Goal: Task Accomplishment & Management: Manage account settings

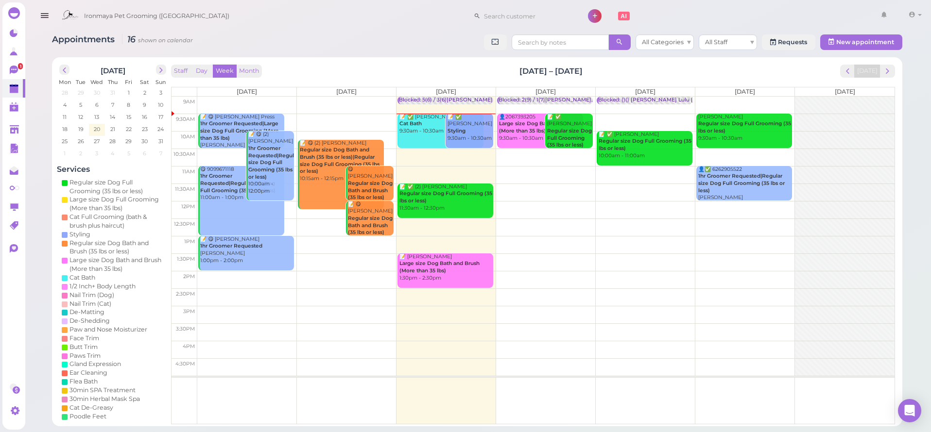
click at [468, 118] on div "📝 ✅ [PERSON_NAME] 9:30am - 10:30am" at bounding box center [470, 128] width 46 height 29
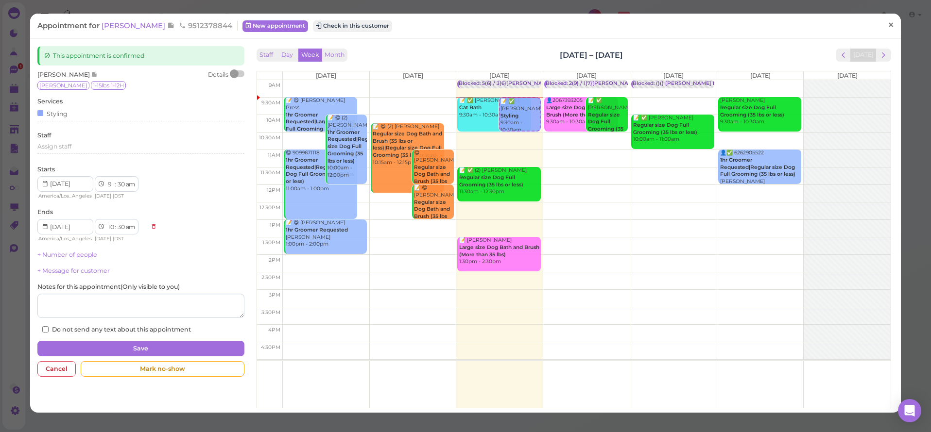
click at [893, 25] on span "×" at bounding box center [890, 25] width 6 height 14
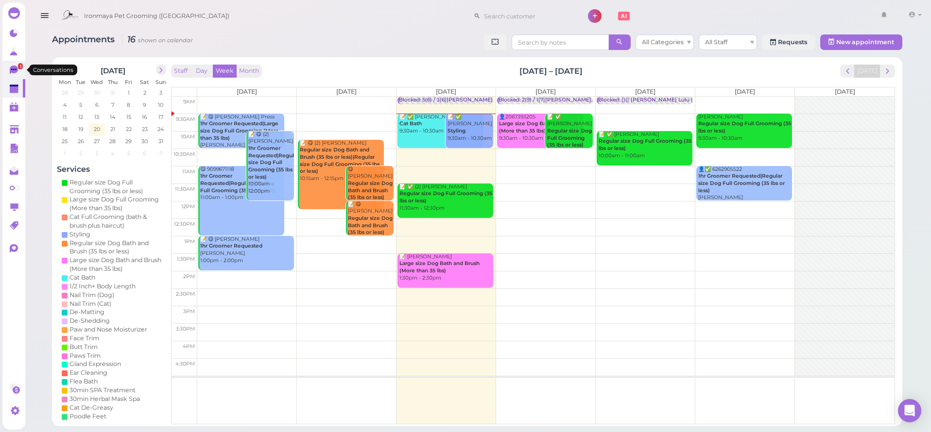
click at [14, 76] on link "1" at bounding box center [13, 70] width 23 height 18
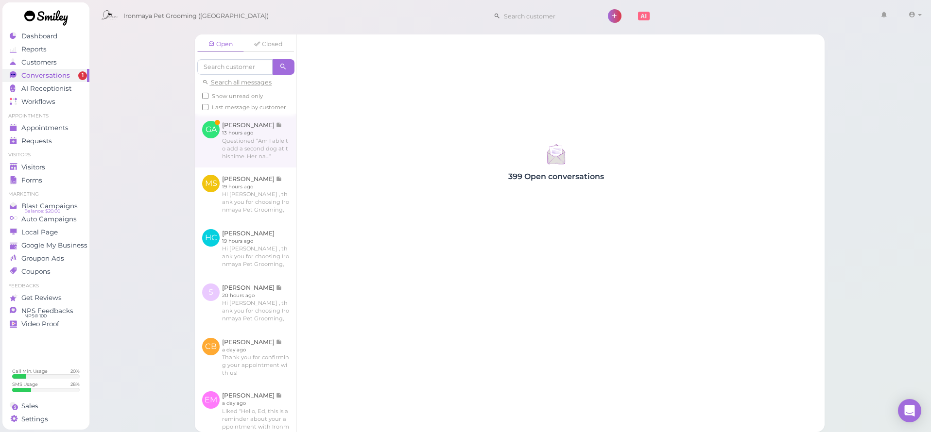
click at [249, 152] on link at bounding box center [246, 140] width 102 height 53
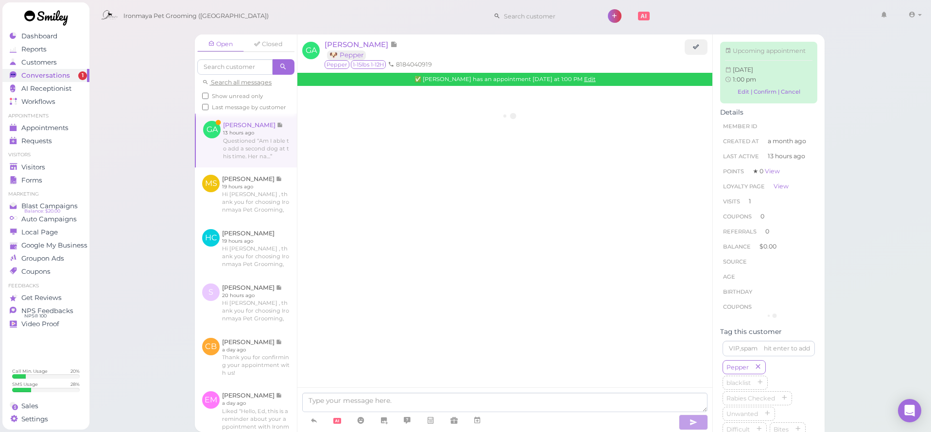
scroll to position [1185, 0]
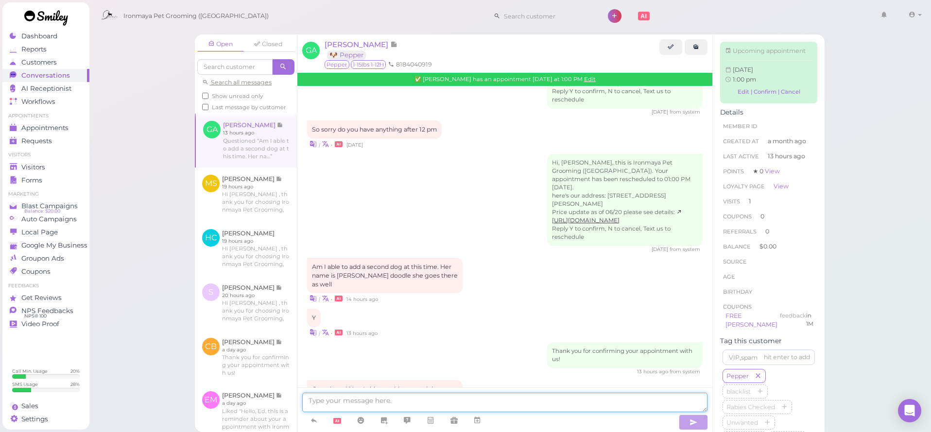
click at [381, 406] on textarea at bounding box center [504, 402] width 405 height 19
type textarea "Hi [PERSON_NAME], yes, we will add coco to your appointment on the 25th, thank …"
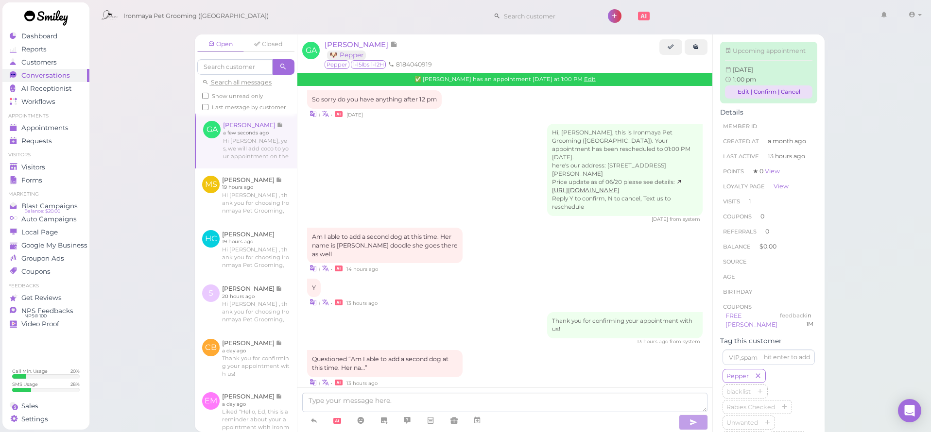
click at [743, 89] on link "Edit | Confirm | Cancel" at bounding box center [768, 91] width 87 height 13
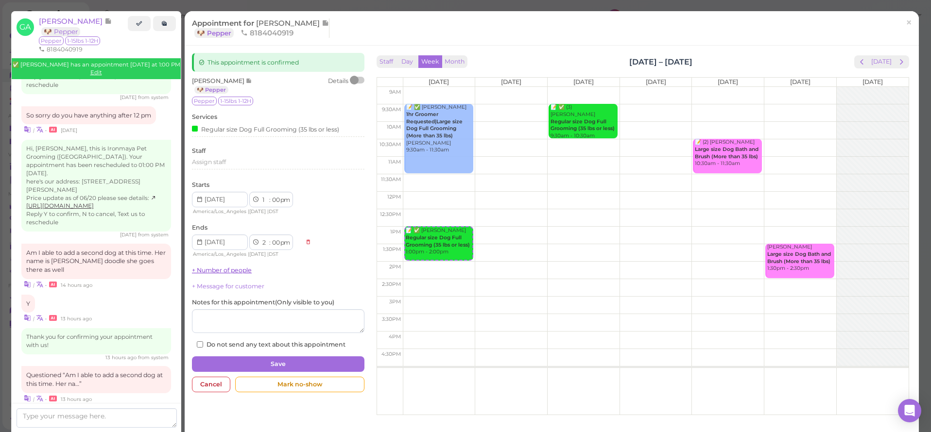
click at [230, 267] on link "+ Number of people" at bounding box center [222, 270] width 60 height 7
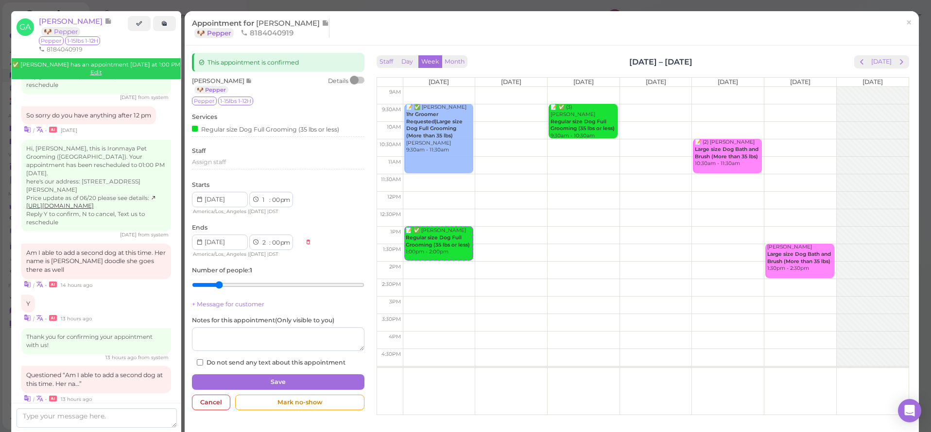
type input "2"
click at [227, 280] on input "range" at bounding box center [278, 285] width 172 height 16
click at [287, 377] on button "Save" at bounding box center [278, 382] width 172 height 16
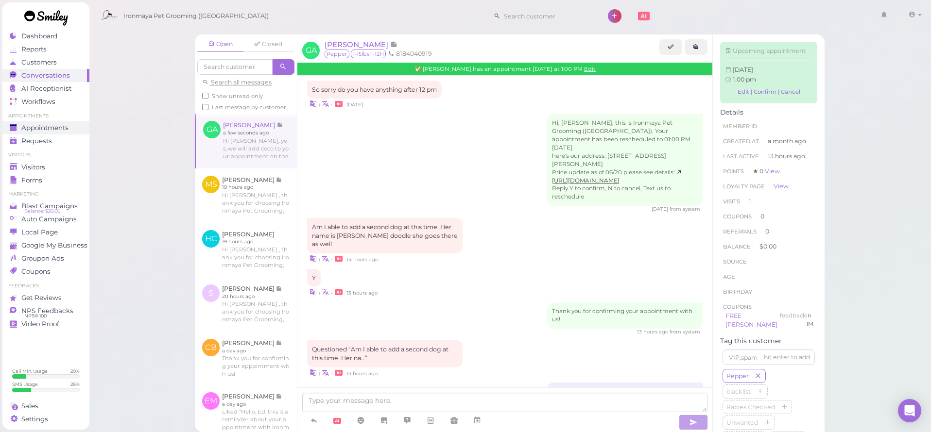
click at [62, 128] on span "Appointments" at bounding box center [44, 128] width 47 height 8
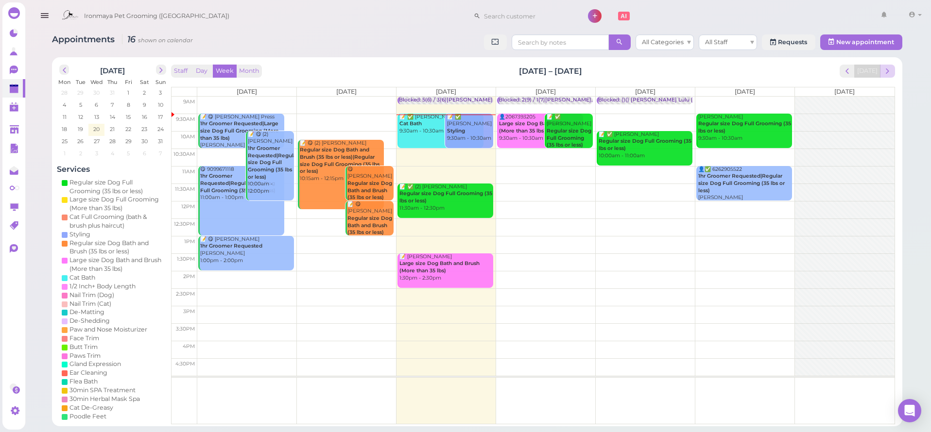
click at [887, 71] on span "next" at bounding box center [887, 71] width 9 height 9
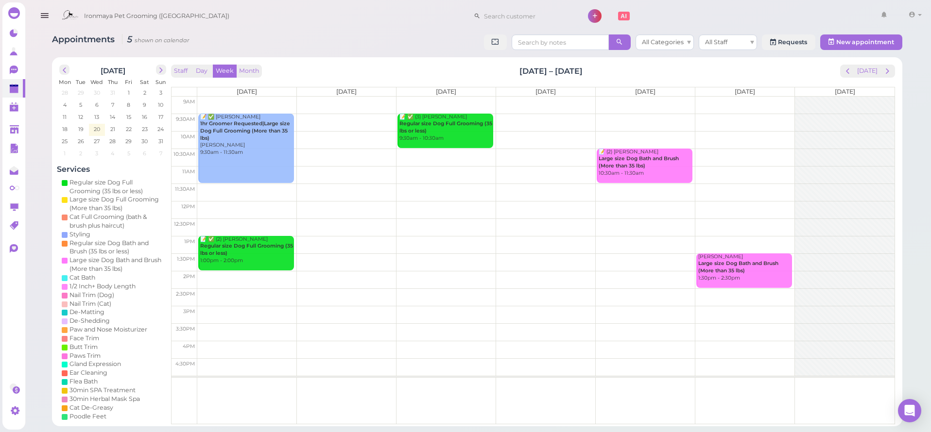
click at [887, 71] on span "next" at bounding box center [887, 71] width 9 height 9
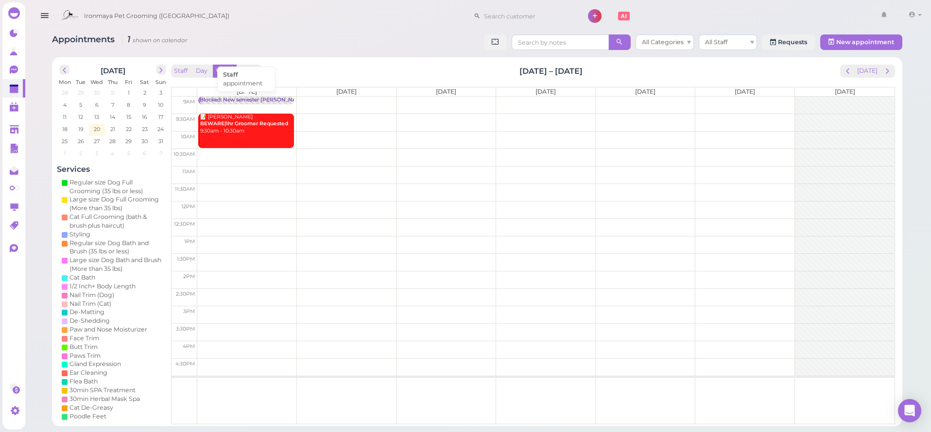
click at [284, 99] on div "Blocked: New semester [PERSON_NAME] not working on dogs • appointment" at bounding box center [300, 100] width 200 height 7
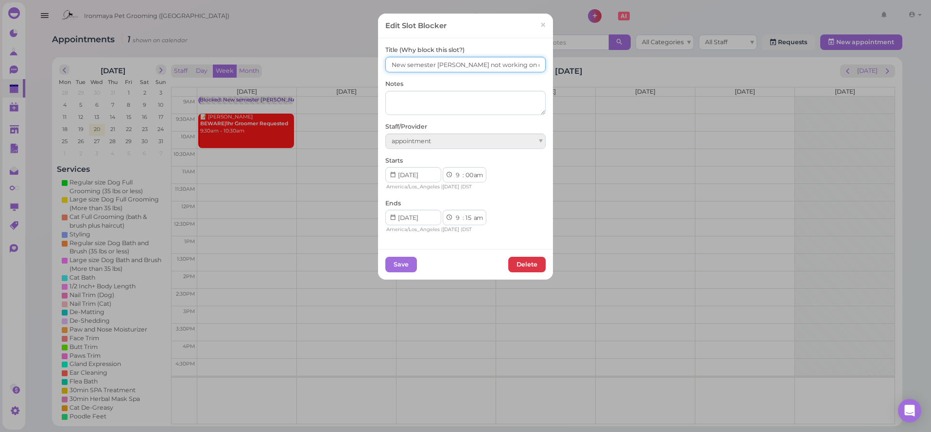
drag, startPoint x: 525, startPoint y: 67, endPoint x: 387, endPoint y: 68, distance: 138.4
click at [387, 68] on input "New semester [PERSON_NAME] not working on dogs" at bounding box center [465, 65] width 160 height 16
click at [531, 262] on button "Delete" at bounding box center [526, 265] width 37 height 16
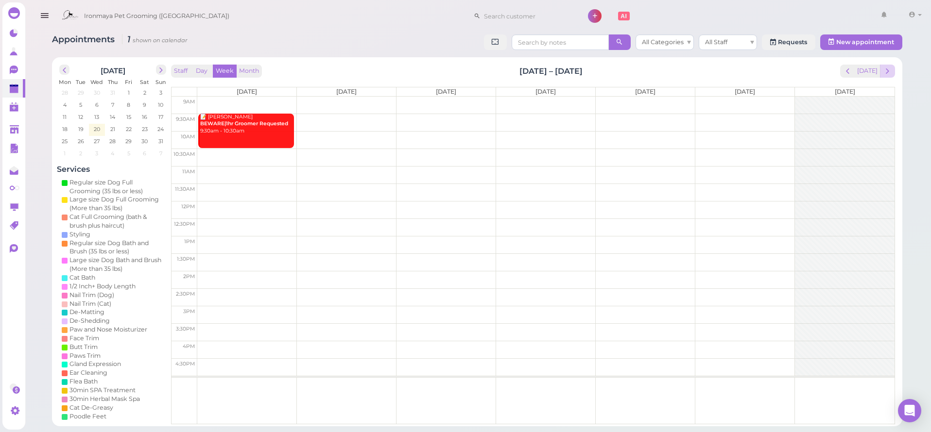
click at [884, 69] on span "next" at bounding box center [887, 71] width 9 height 9
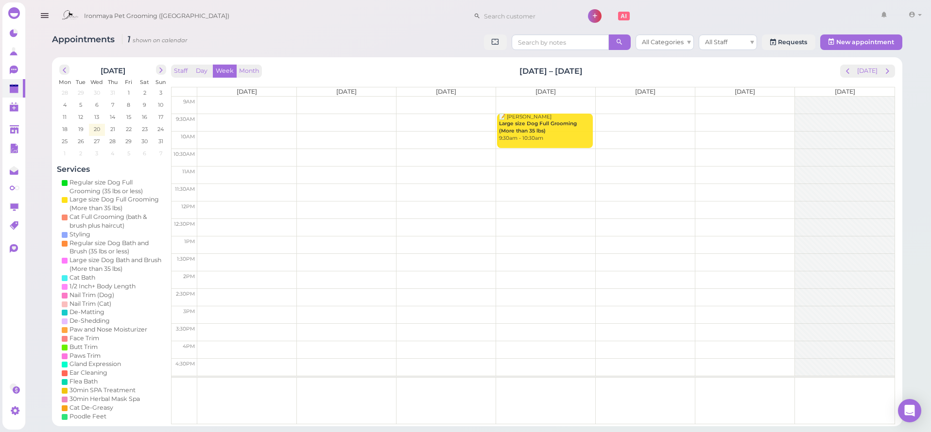
click at [248, 100] on td at bounding box center [545, 105] width 697 height 17
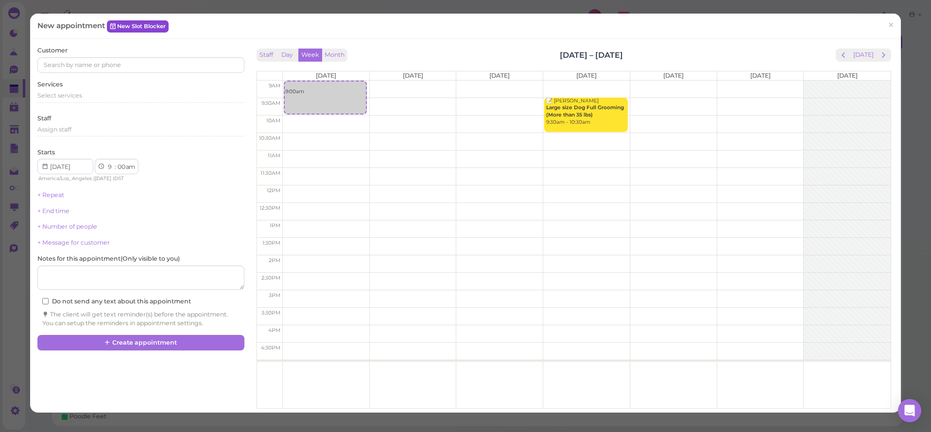
click at [128, 30] on link "New Slot Blocker" at bounding box center [138, 26] width 62 height 12
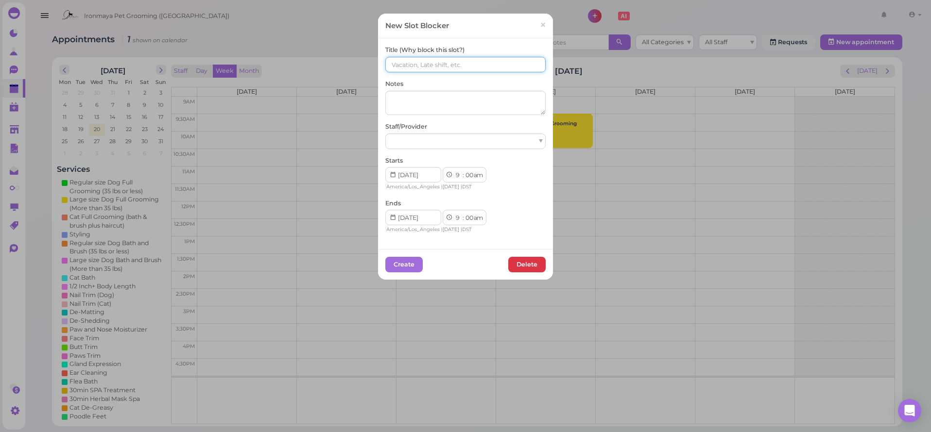
click at [433, 67] on input at bounding box center [465, 65] width 160 height 16
type input "New semester"
select select "15"
click at [415, 142] on div at bounding box center [465, 142] width 160 height 16
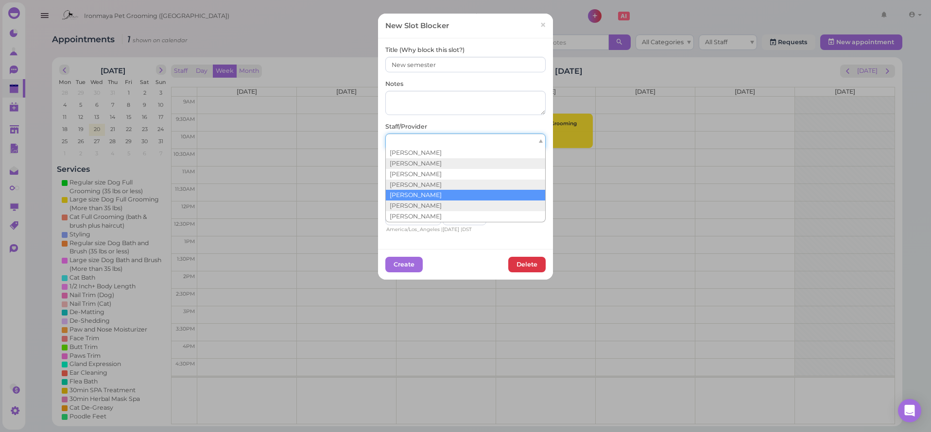
scroll to position [17, 0]
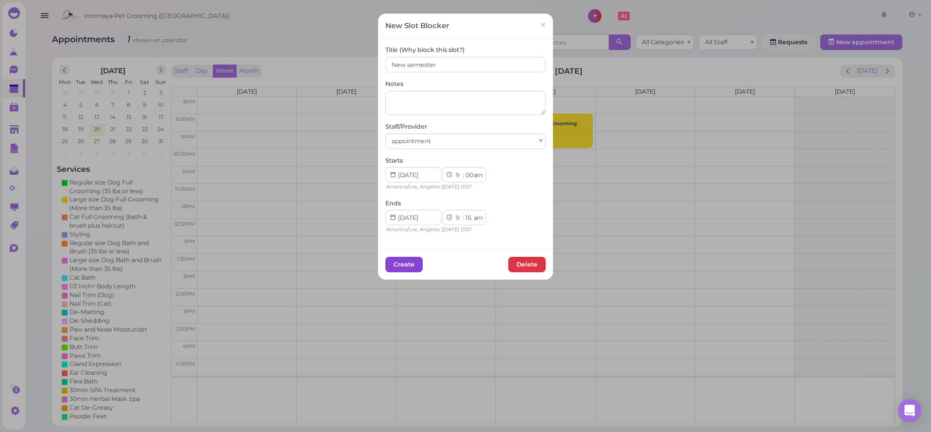
click at [408, 266] on button "Create" at bounding box center [403, 265] width 37 height 16
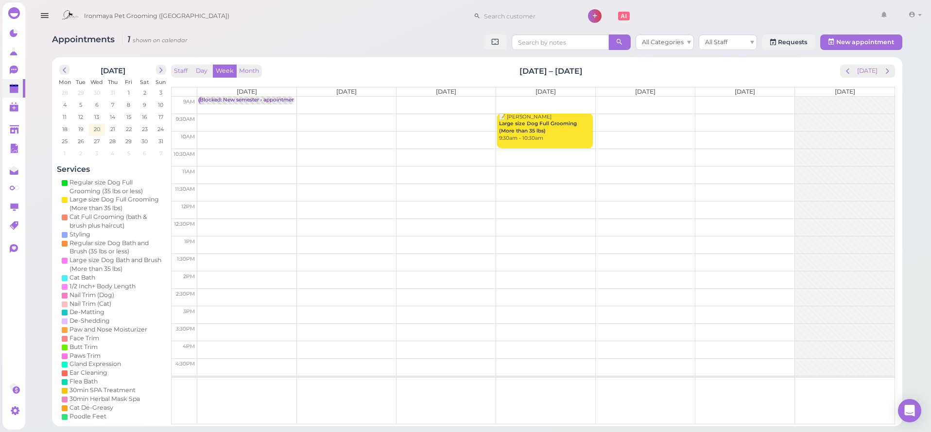
click at [40, 17] on icon "button" at bounding box center [44, 16] width 10 height 12
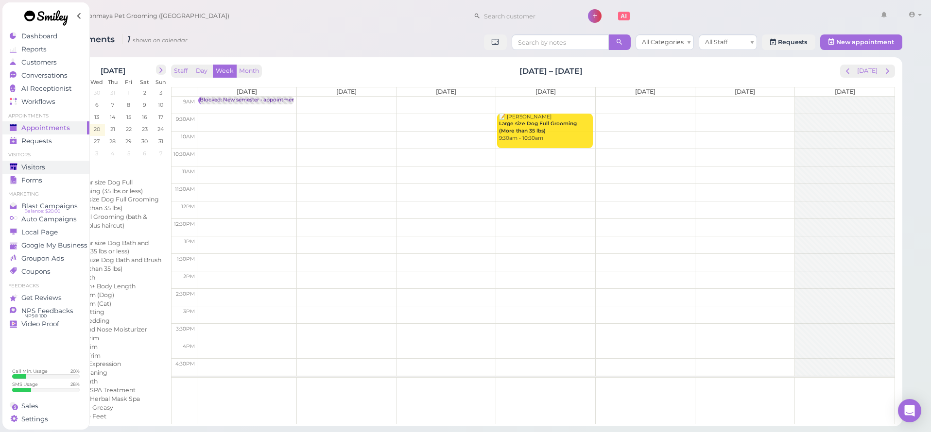
click at [47, 169] on div "Visitors" at bounding box center [45, 167] width 70 height 8
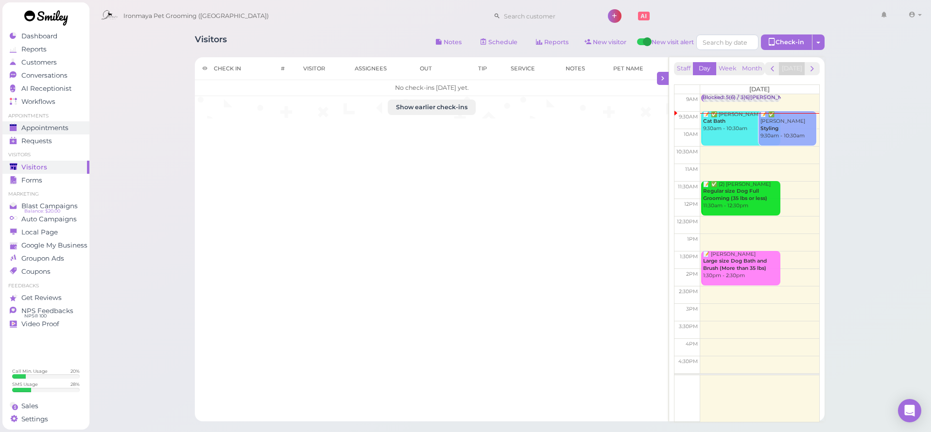
click at [47, 131] on span "Appointments" at bounding box center [44, 128] width 47 height 8
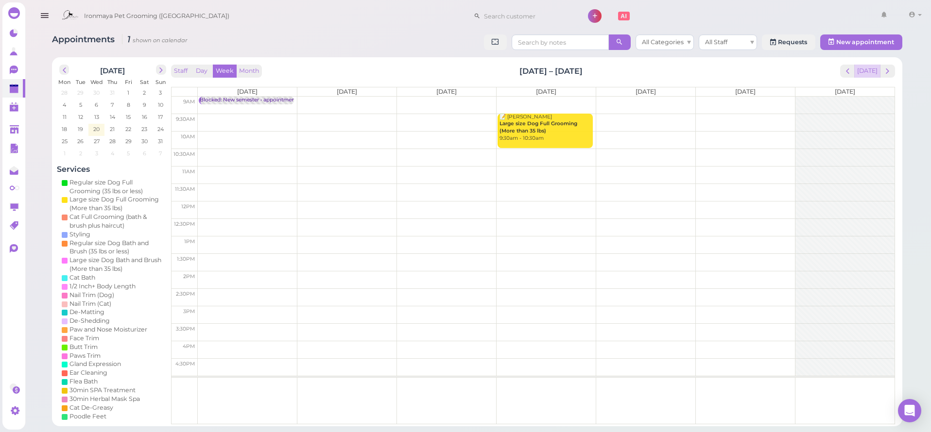
click at [870, 72] on button "[DATE]" at bounding box center [867, 71] width 26 height 13
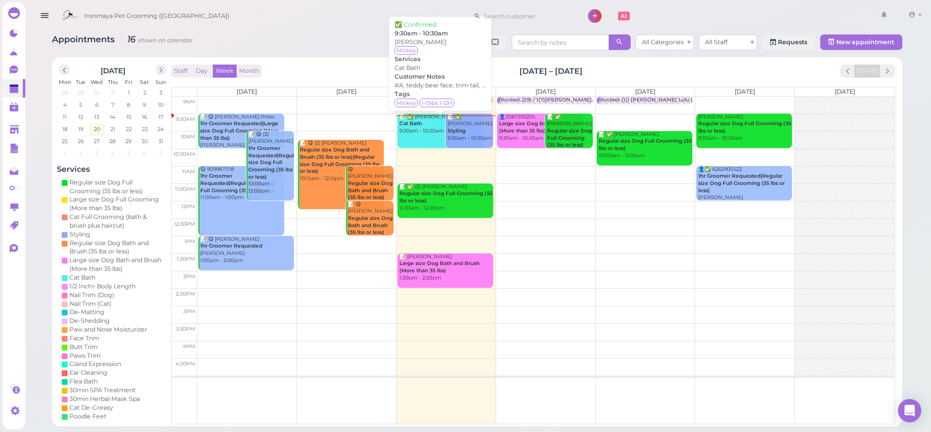
click at [420, 120] on b "Cat Bath" at bounding box center [410, 123] width 22 height 6
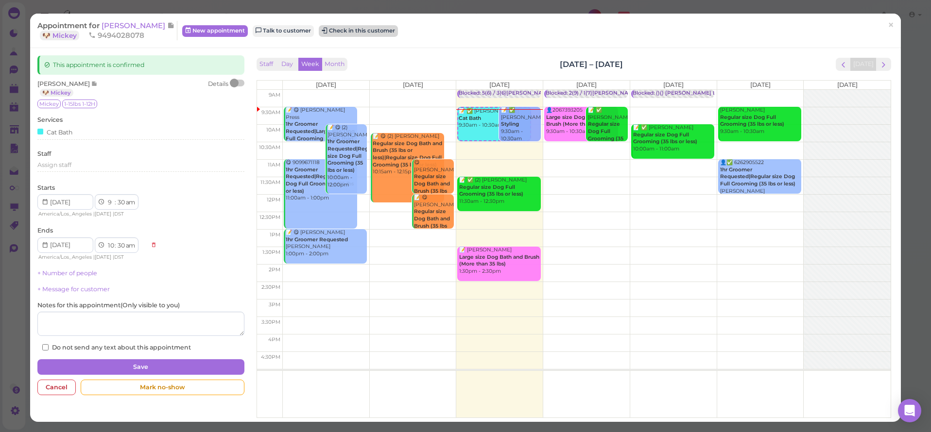
click at [345, 32] on button "Check in this customer" at bounding box center [358, 31] width 79 height 12
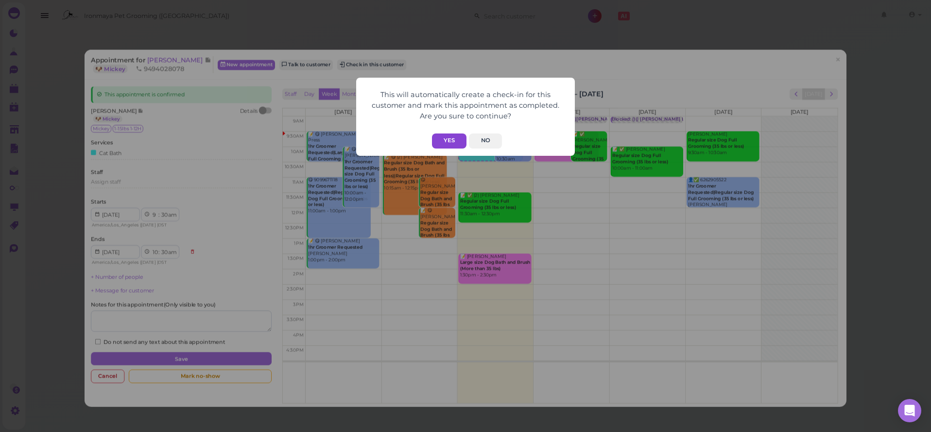
click at [454, 144] on button "Yes" at bounding box center [449, 141] width 34 height 15
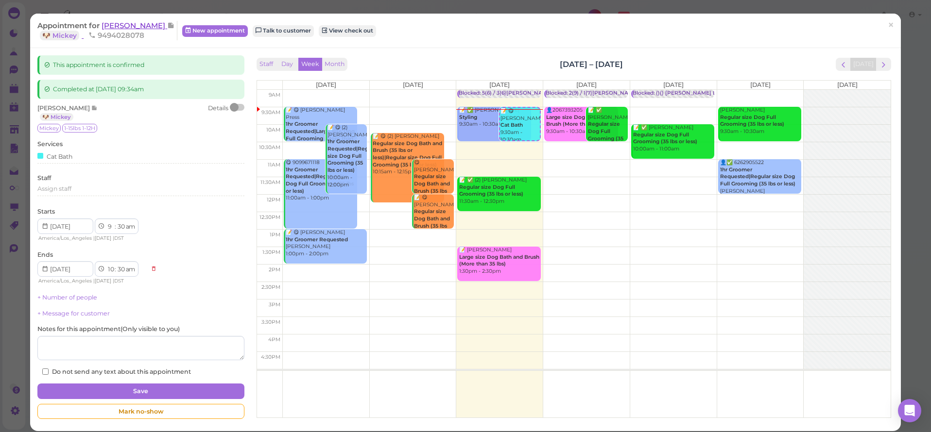
click at [137, 30] on span "[PERSON_NAME]" at bounding box center [135, 25] width 66 height 9
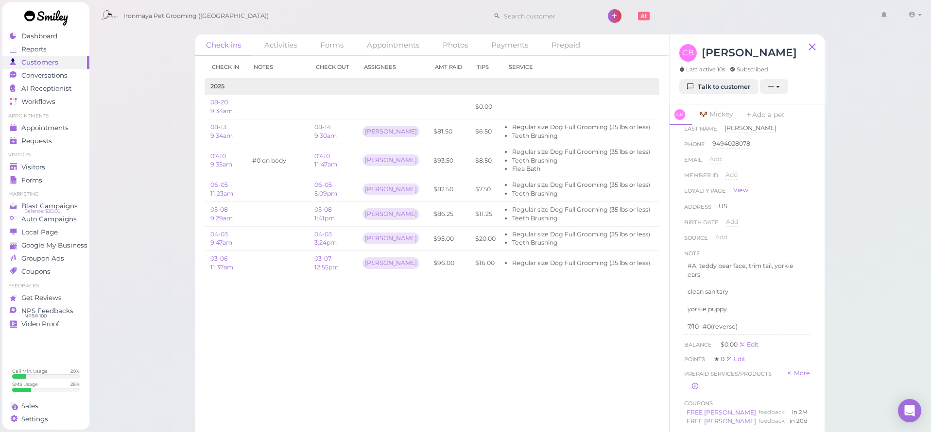
scroll to position [117, 0]
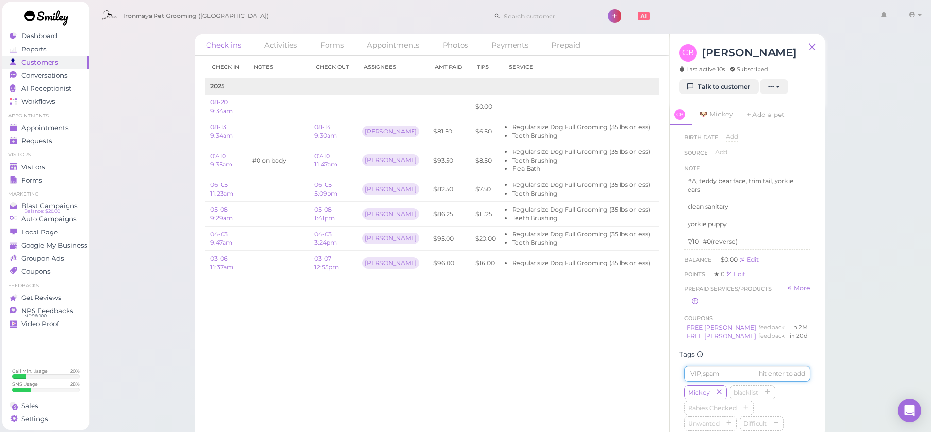
click at [717, 366] on input at bounding box center [747, 374] width 126 height 16
type input "Max"
click at [656, 111] on td "Edit" at bounding box center [692, 107] width 72 height 25
click at [662, 104] on link "Edit" at bounding box center [668, 106] width 12 height 7
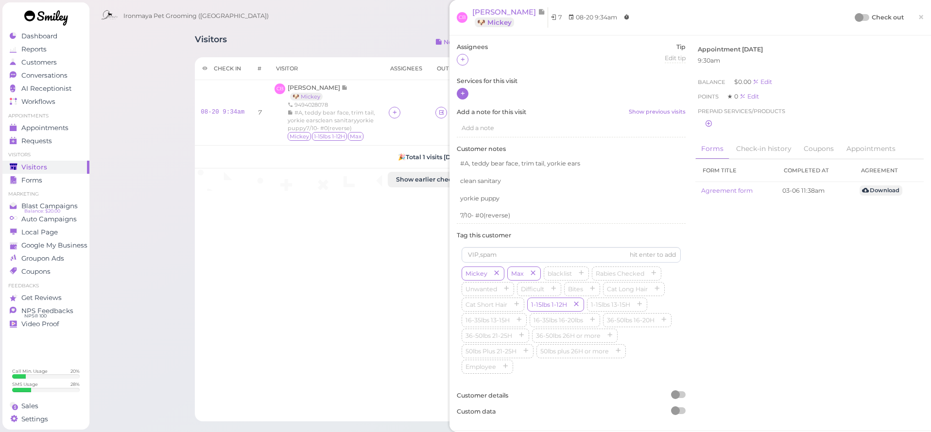
click at [465, 92] on icon at bounding box center [462, 93] width 6 height 7
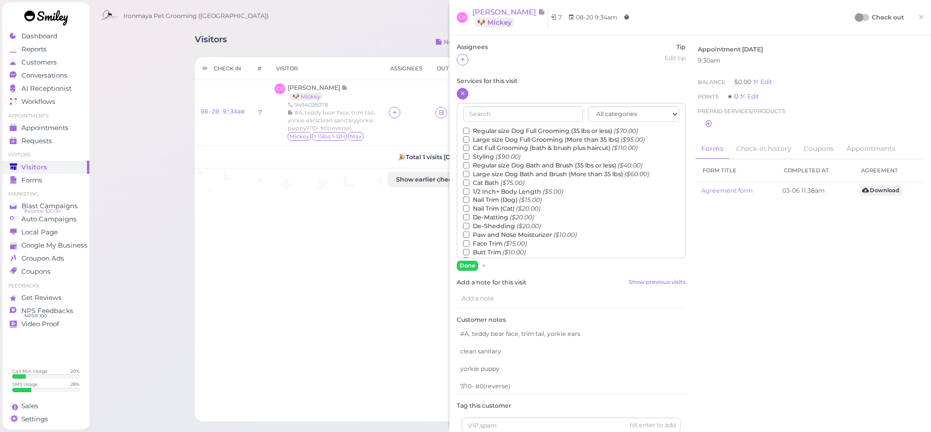
click at [495, 180] on label "Cat Bath ($75.00)" at bounding box center [493, 183] width 61 height 9
click at [469, 180] on input "Cat Bath ($75.00)" at bounding box center [466, 183] width 6 height 6
click at [471, 261] on button "Done" at bounding box center [467, 266] width 21 height 10
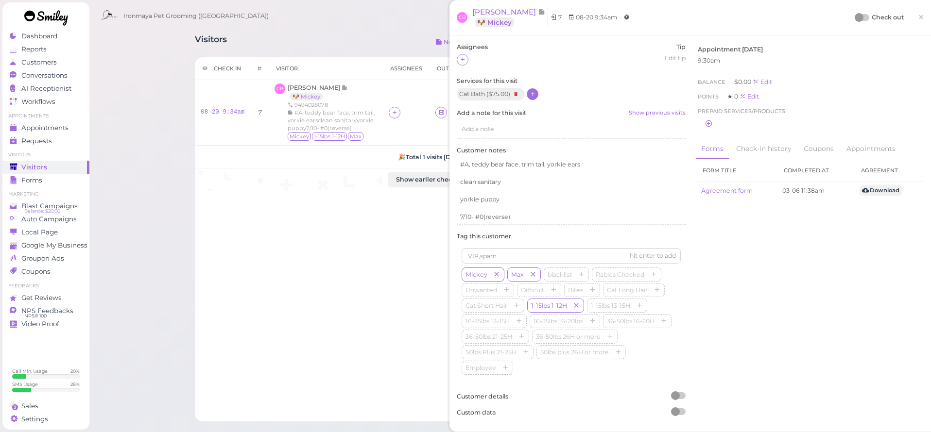
drag, startPoint x: 922, startPoint y: 17, endPoint x: 918, endPoint y: 24, distance: 7.8
click at [922, 17] on span "×" at bounding box center [920, 17] width 6 height 14
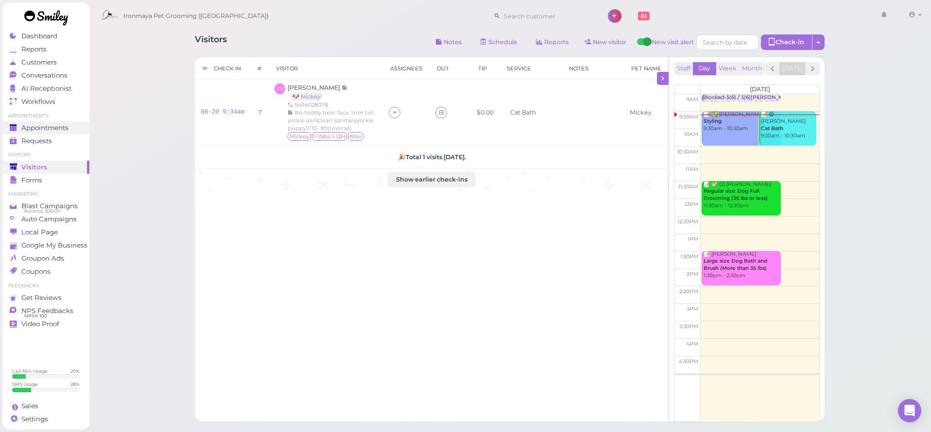
click at [42, 125] on span "Appointments" at bounding box center [44, 128] width 47 height 8
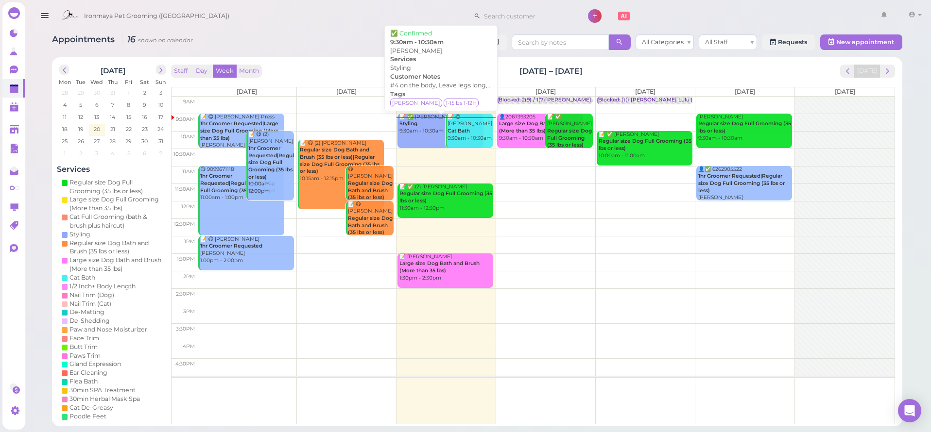
click at [416, 129] on div "📝 ✅ [PERSON_NAME] 9:30am - 10:30am" at bounding box center [441, 124] width 85 height 21
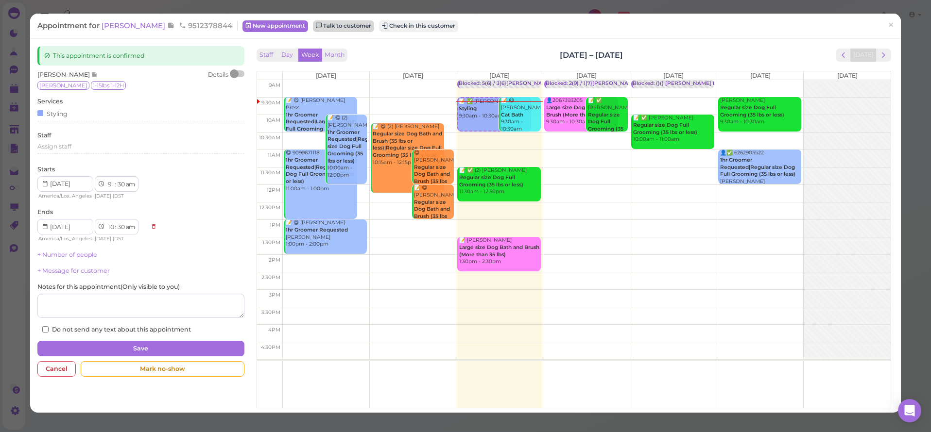
click at [327, 29] on link "Talk to customer" at bounding box center [343, 26] width 61 height 12
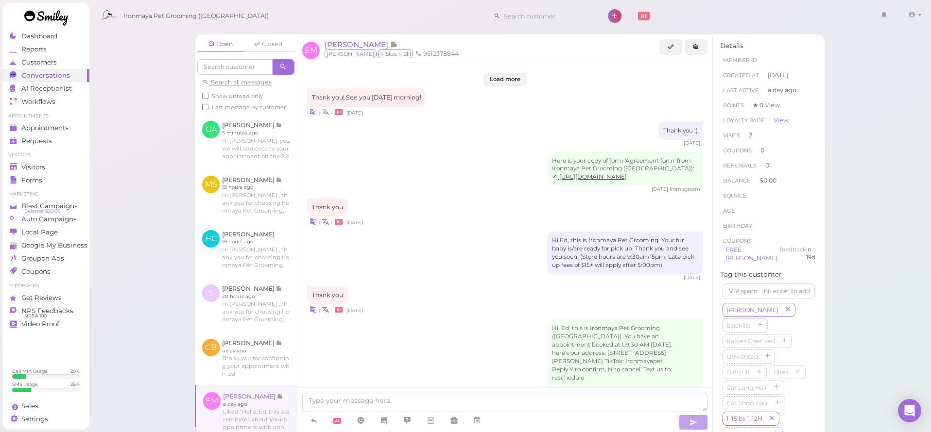
scroll to position [1318, 0]
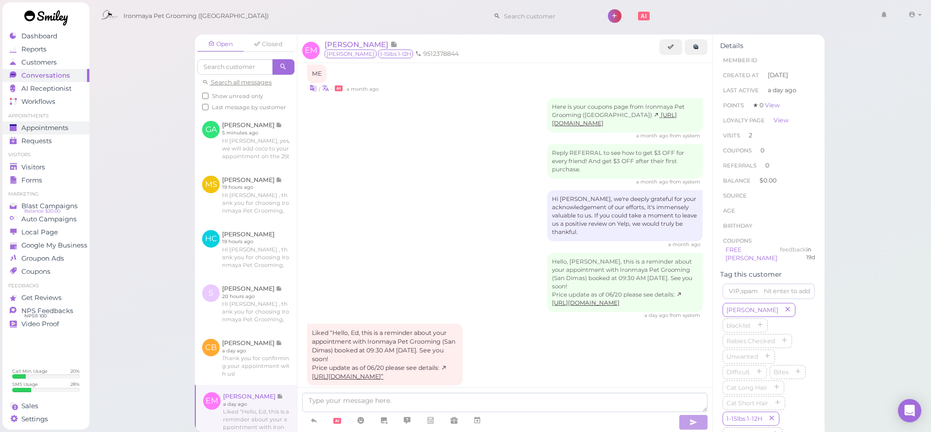
click at [44, 130] on span "Appointments" at bounding box center [44, 128] width 47 height 8
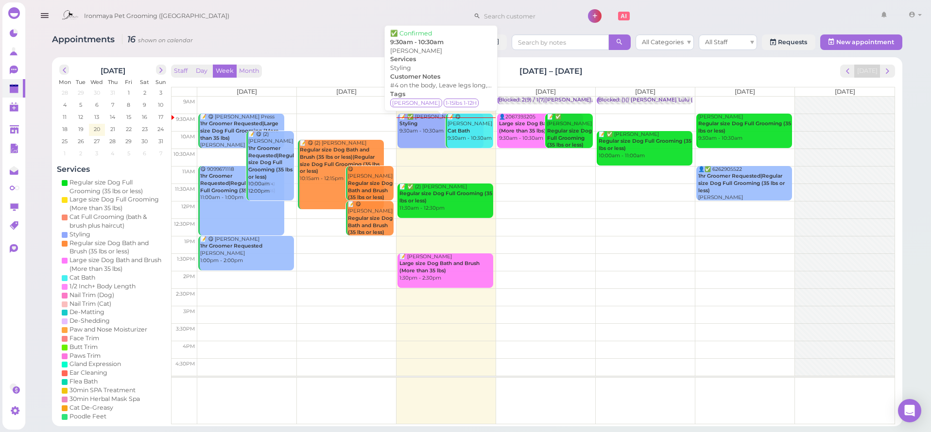
click at [426, 125] on div "📝 ✅ [PERSON_NAME] 9:30am - 10:30am" at bounding box center [441, 124] width 85 height 21
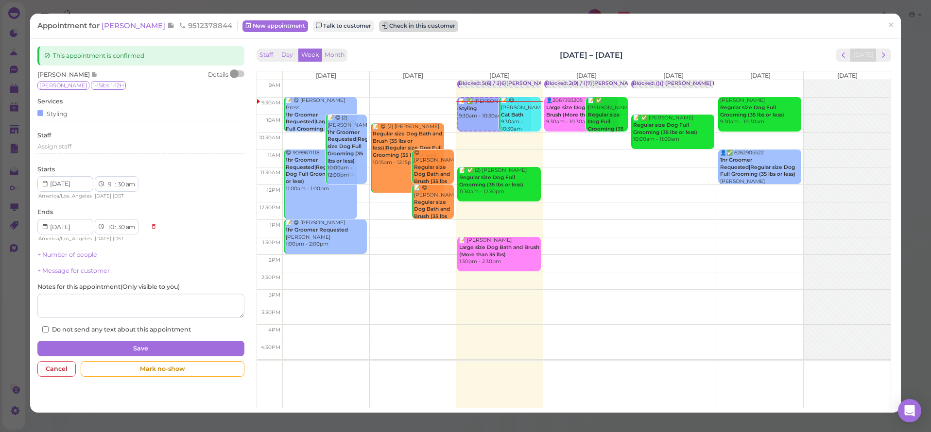
click at [380, 28] on button "Check in this customer" at bounding box center [418, 26] width 79 height 12
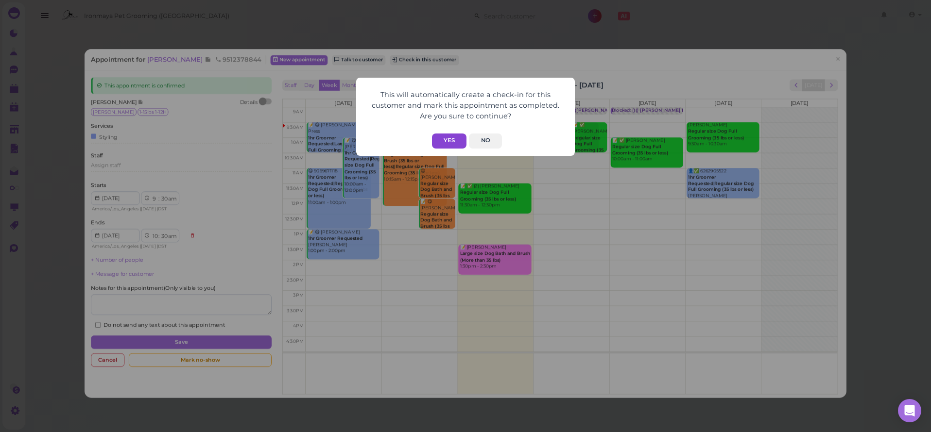
click at [443, 137] on button "Yes" at bounding box center [449, 141] width 34 height 15
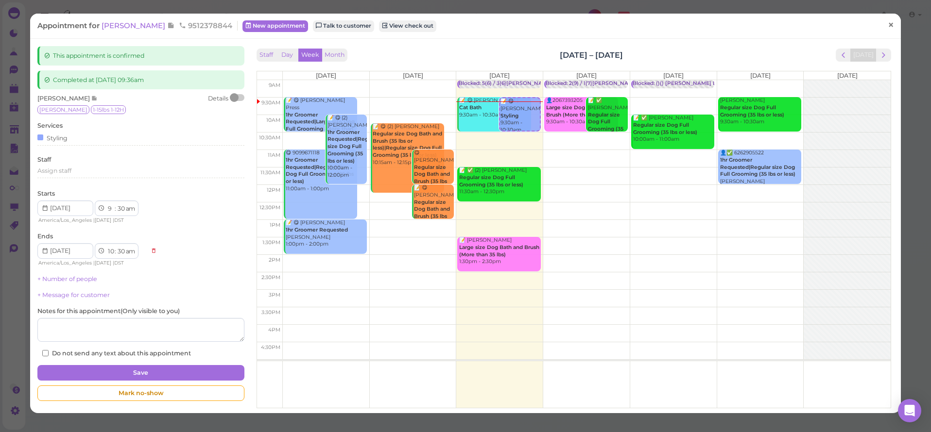
click at [891, 25] on span "×" at bounding box center [890, 25] width 6 height 14
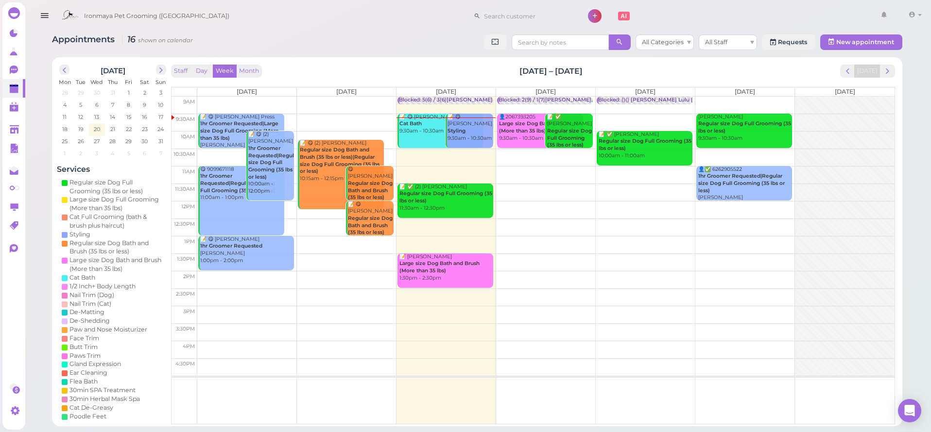
click at [43, 15] on icon "button" at bounding box center [44, 16] width 10 height 12
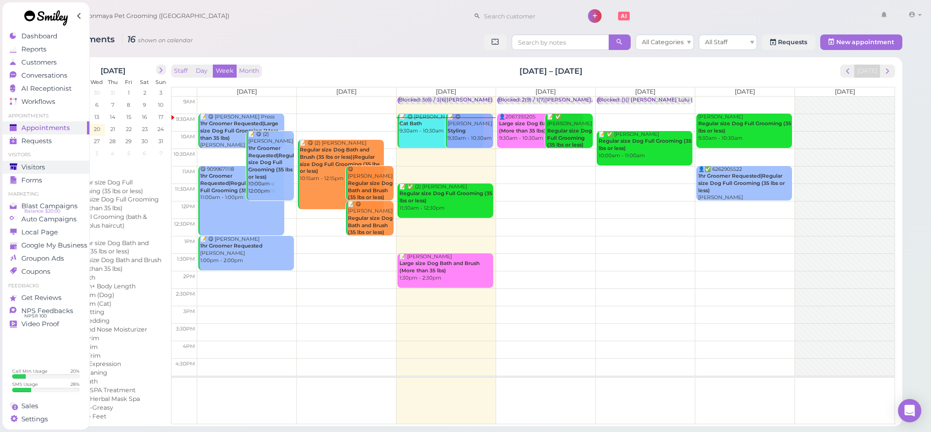
click at [41, 166] on span "Visitors" at bounding box center [33, 167] width 24 height 8
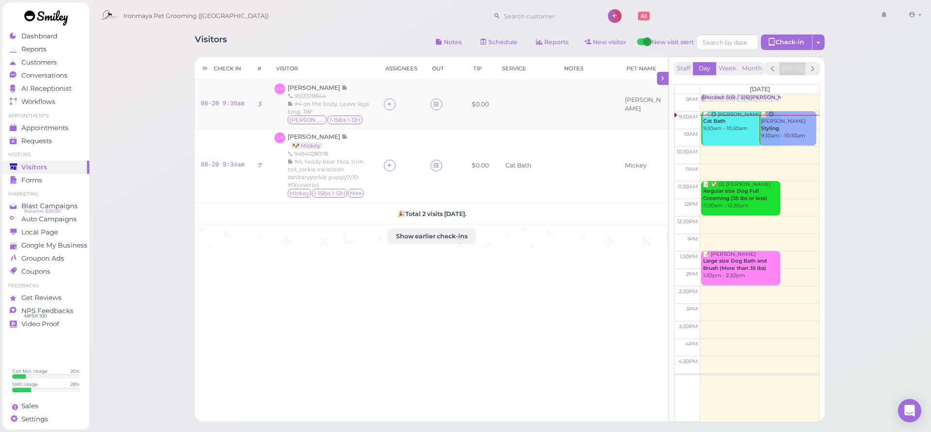
drag, startPoint x: 442, startPoint y: 107, endPoint x: 421, endPoint y: 114, distance: 21.7
click at [439, 107] on icon at bounding box center [436, 104] width 6 height 7
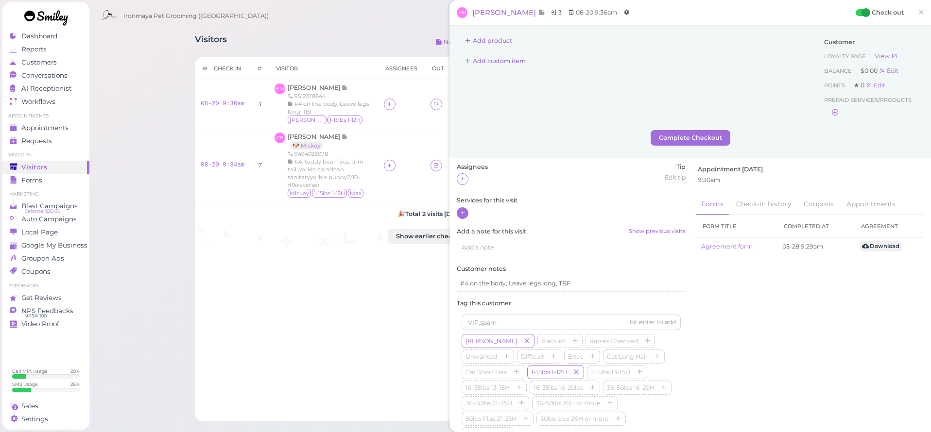
click at [463, 210] on icon at bounding box center [462, 212] width 6 height 7
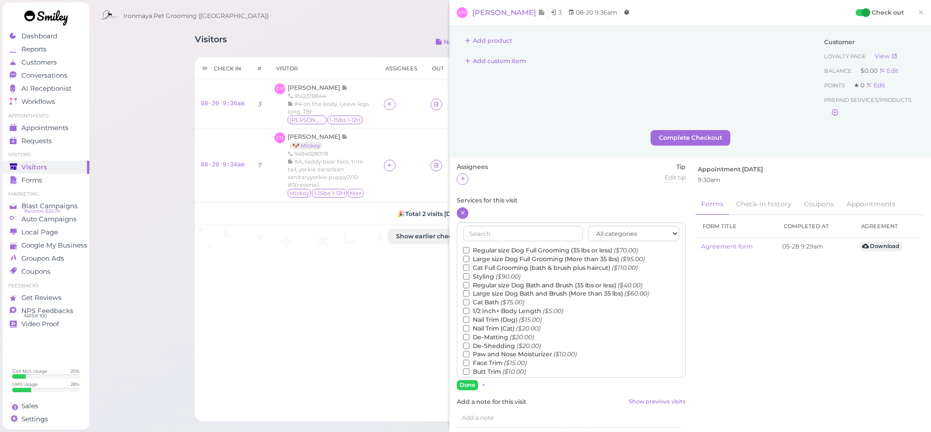
click at [493, 249] on label "Regular size Dog Full Grooming (35 lbs or less) ($70.00)" at bounding box center [550, 250] width 175 height 9
click at [469, 249] on input "Regular size Dog Full Grooming (35 lbs or less) ($70.00)" at bounding box center [466, 250] width 6 height 6
click at [505, 247] on label "Regular size Dog Full Grooming (35 lbs or less) ($70.00)" at bounding box center [550, 250] width 175 height 9
click at [469, 247] on input "Regular size Dog Full Grooming (35 lbs or less) ($70.00)" at bounding box center [466, 250] width 6 height 6
click at [492, 273] on label "Styling ($90.00)" at bounding box center [491, 276] width 57 height 9
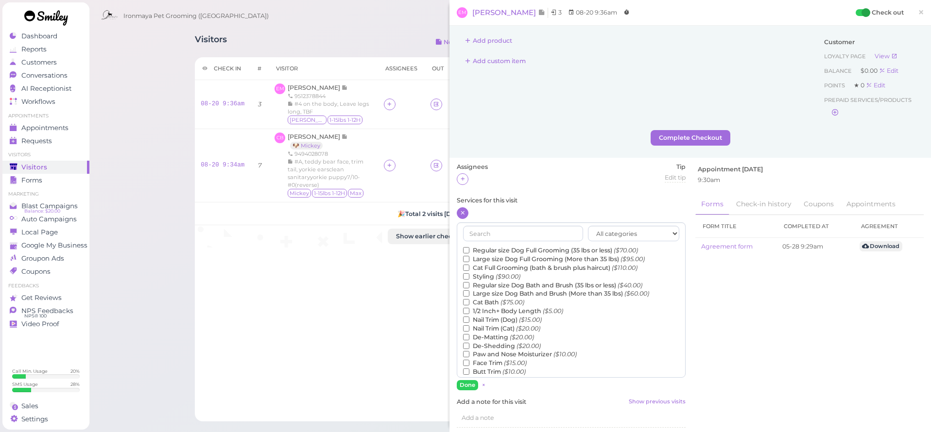
click at [469, 273] on input "Styling ($90.00)" at bounding box center [466, 276] width 6 height 6
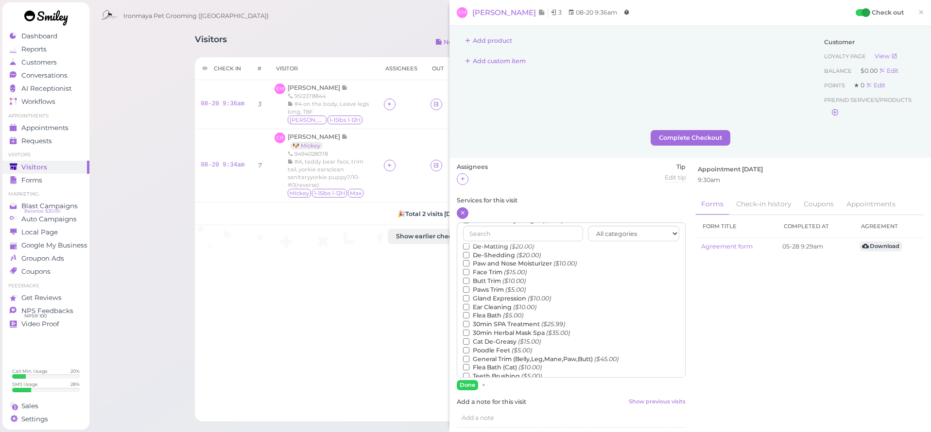
scroll to position [107, 0]
click at [485, 356] on label "Teeth Brushing ($5.00)" at bounding box center [502, 360] width 79 height 9
click at [469, 357] on input "Teeth Brushing ($5.00)" at bounding box center [466, 360] width 6 height 6
click at [467, 387] on button "Done" at bounding box center [467, 385] width 21 height 10
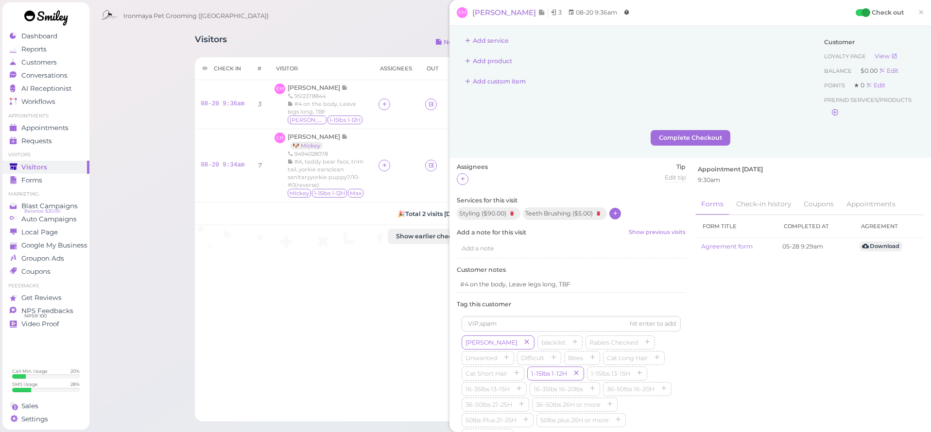
click at [918, 10] on span "×" at bounding box center [920, 12] width 6 height 14
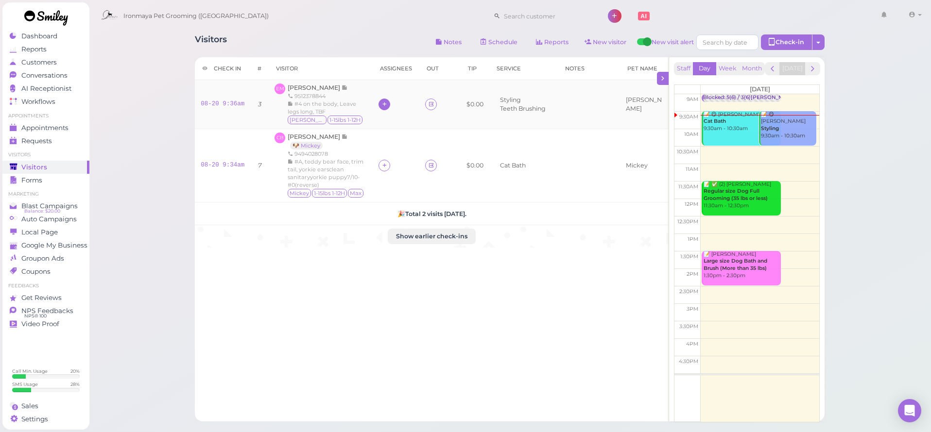
click at [388, 105] on icon at bounding box center [384, 104] width 6 height 7
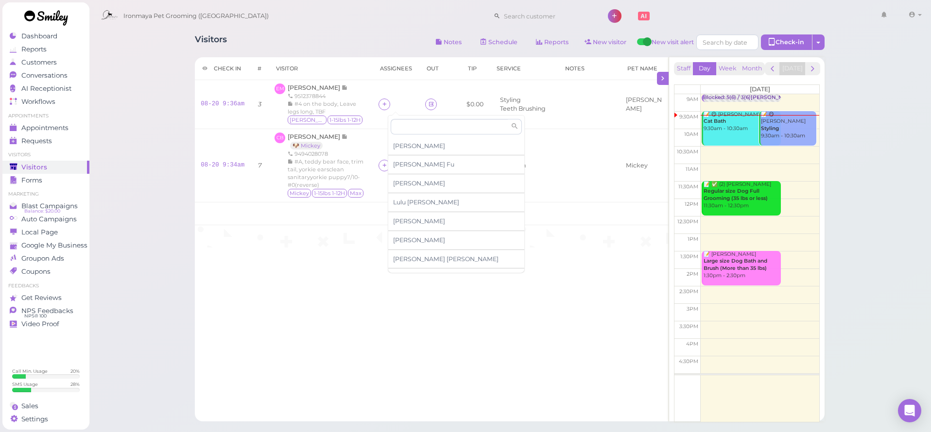
click at [288, 341] on div "Check in # Visitor Assignees Out Tip Service Notes Pet Name 08-20 9:36am 3 EM […" at bounding box center [432, 239] width 474 height 364
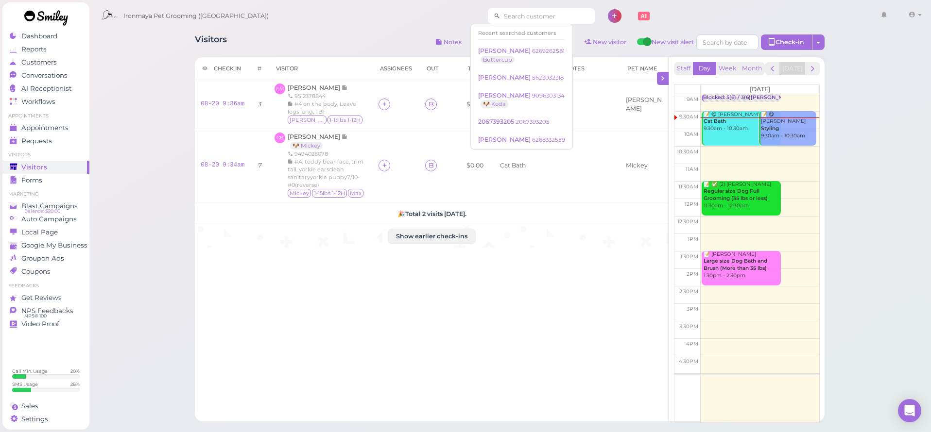
click at [511, 14] on input at bounding box center [547, 16] width 94 height 16
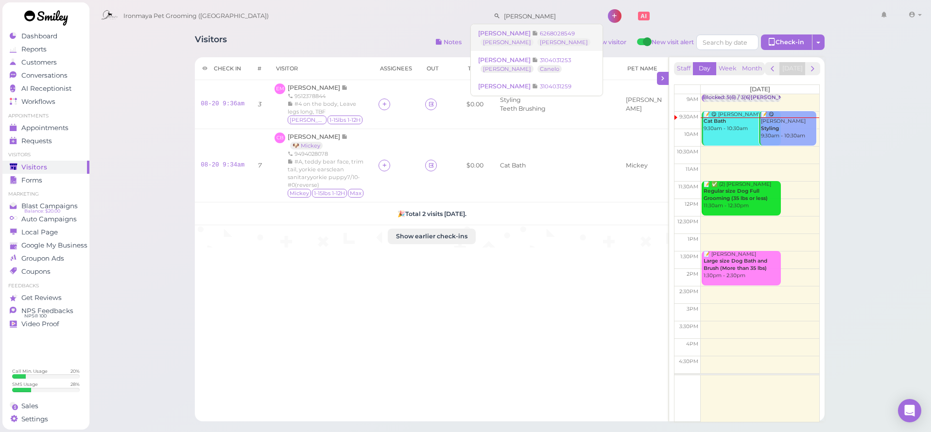
type input "[PERSON_NAME]"
click at [495, 36] on span "[PERSON_NAME]" at bounding box center [505, 33] width 54 height 7
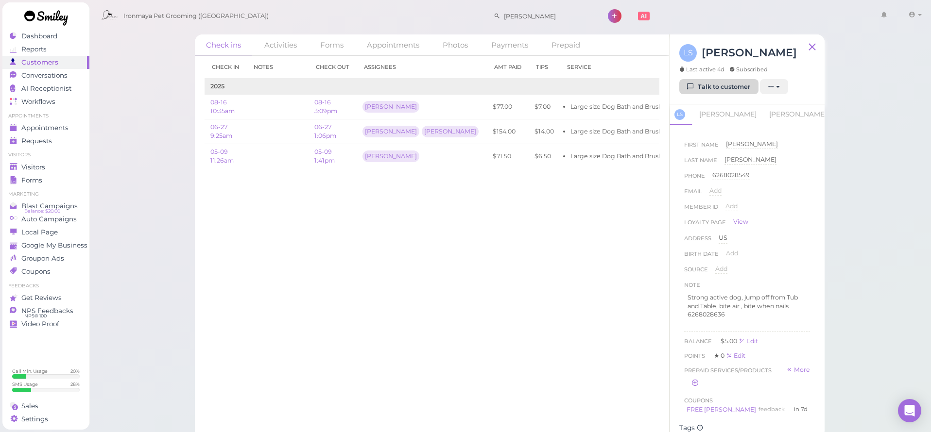
click at [725, 89] on link "Talk to customer" at bounding box center [718, 87] width 79 height 16
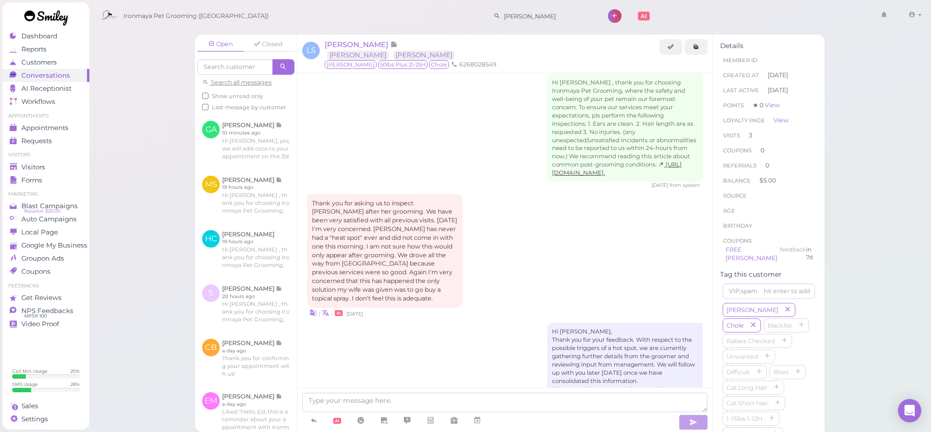
scroll to position [1689, 0]
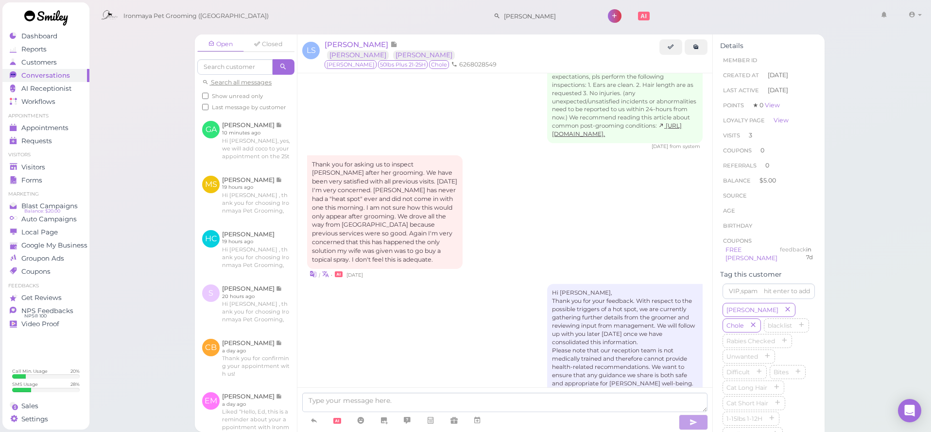
click at [363, 272] on span "[DATE]" at bounding box center [354, 275] width 17 height 6
click at [360, 272] on span "[DATE]" at bounding box center [354, 275] width 17 height 6
click at [50, 166] on div "Visitors" at bounding box center [45, 167] width 70 height 8
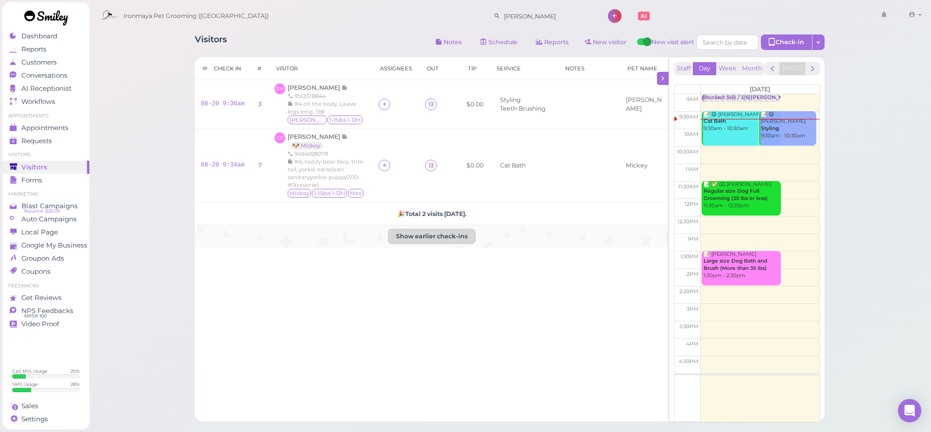
click at [426, 229] on button "Show earlier check-ins" at bounding box center [432, 237] width 88 height 16
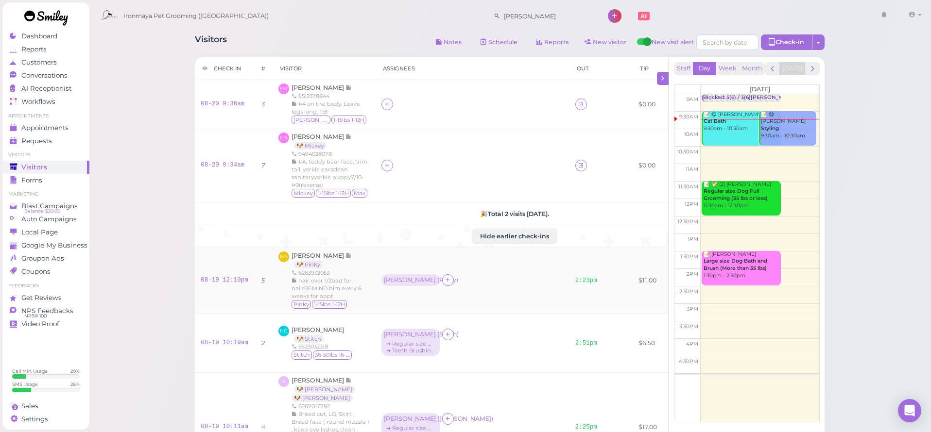
scroll to position [7, 0]
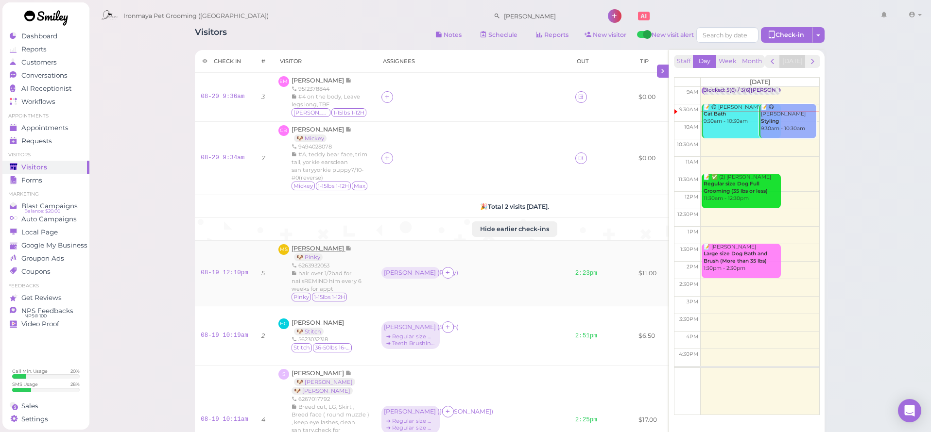
click at [319, 252] on span "[PERSON_NAME]" at bounding box center [318, 248] width 54 height 7
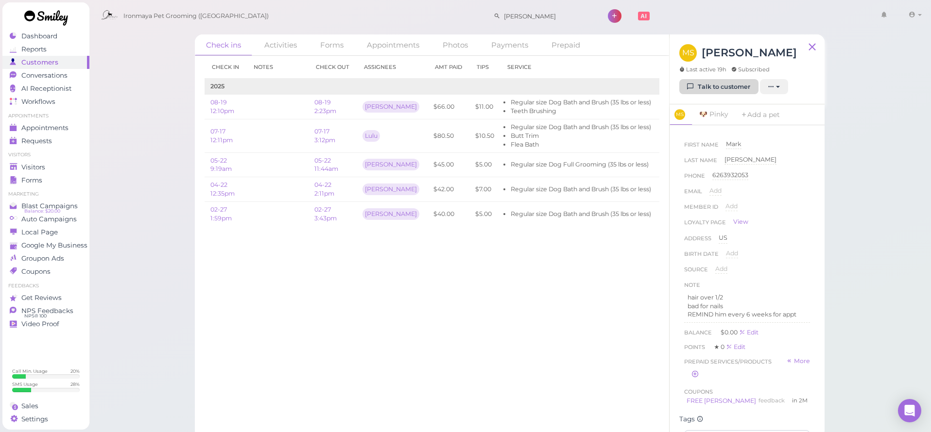
click at [732, 89] on link "Talk to customer" at bounding box center [718, 87] width 79 height 16
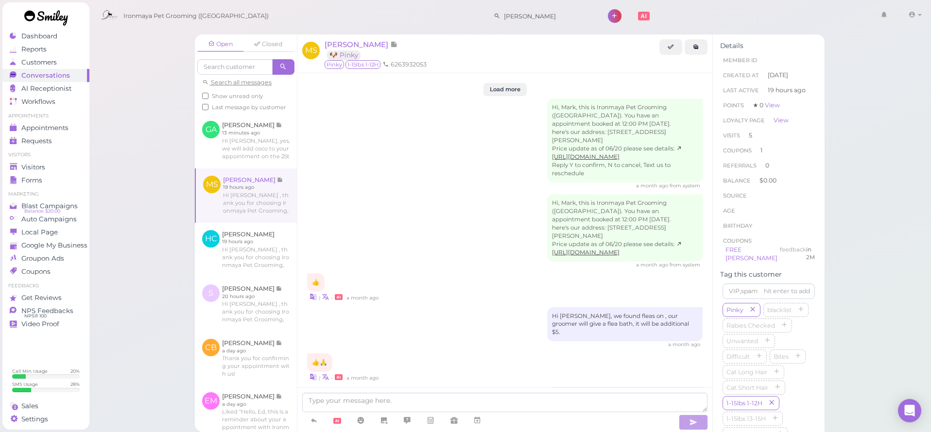
scroll to position [1295, 0]
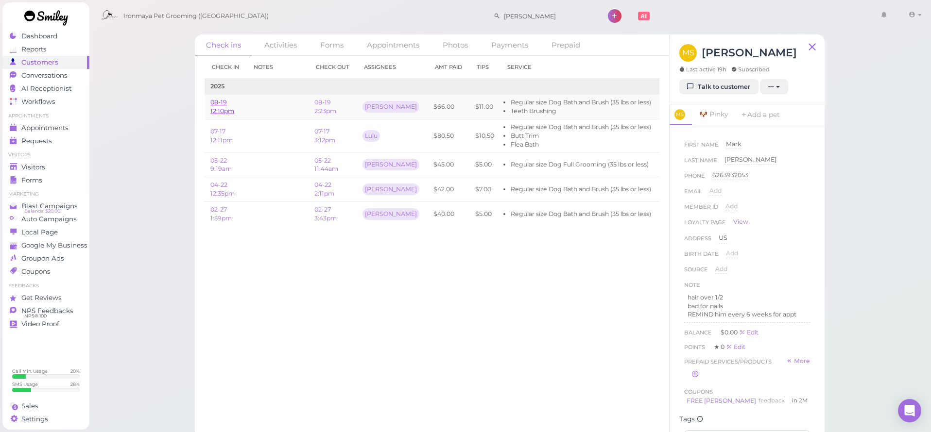
click at [225, 102] on link "08-19 12:10pm" at bounding box center [222, 107] width 24 height 16
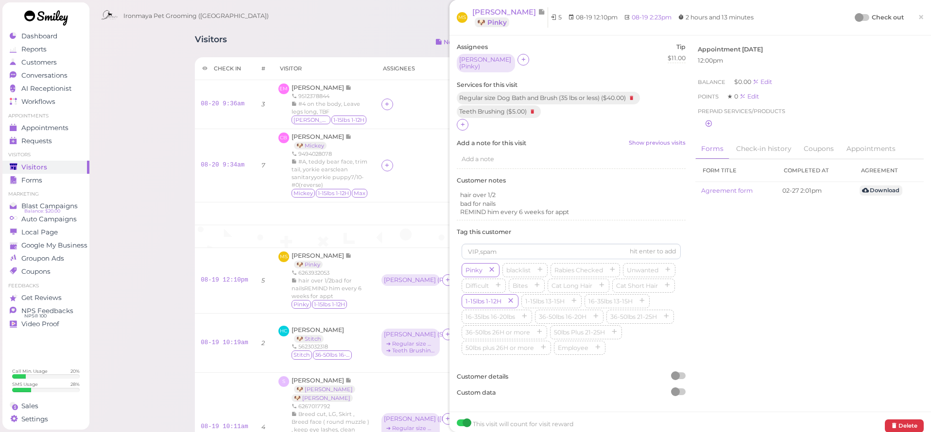
click at [921, 17] on span "×" at bounding box center [920, 17] width 6 height 14
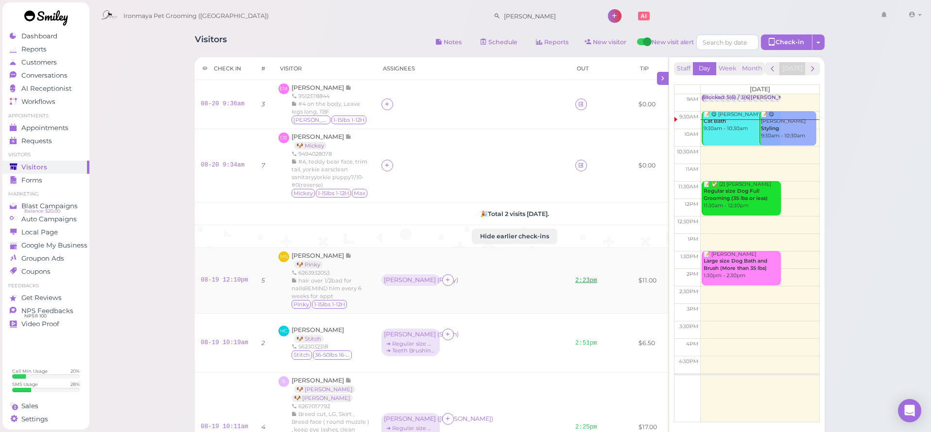
click at [575, 284] on link "2:23pm" at bounding box center [586, 280] width 22 height 7
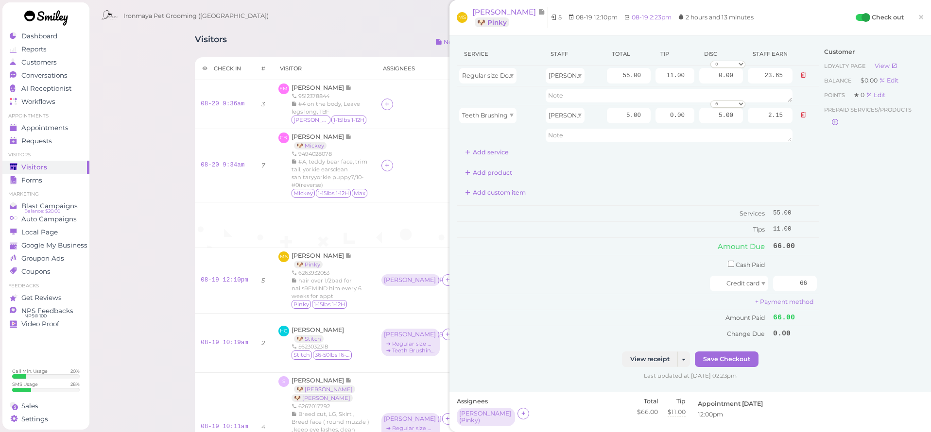
click at [922, 16] on span "×" at bounding box center [920, 17] width 6 height 14
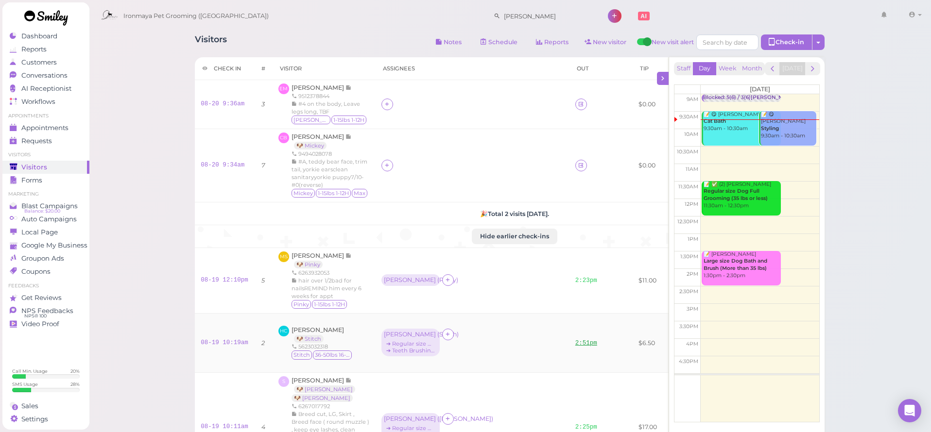
click at [575, 346] on link "2:51pm" at bounding box center [586, 343] width 22 height 7
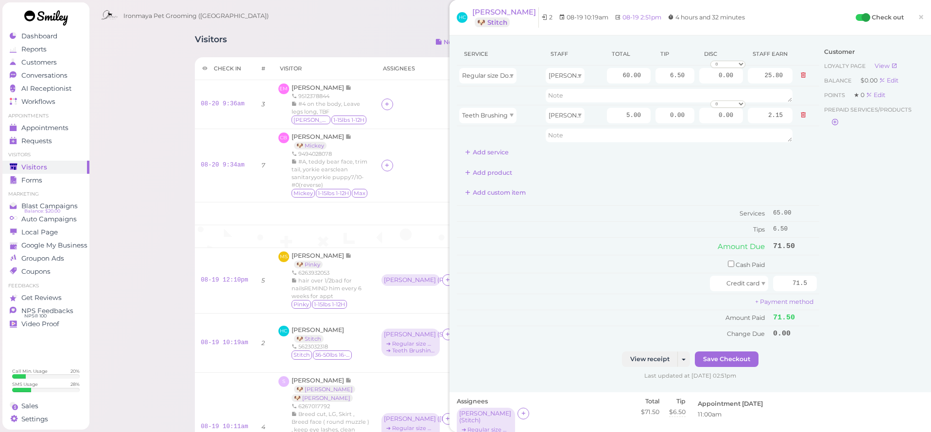
drag, startPoint x: 919, startPoint y: 16, endPoint x: 775, endPoint y: 160, distance: 203.7
click at [919, 16] on span "×" at bounding box center [920, 17] width 6 height 14
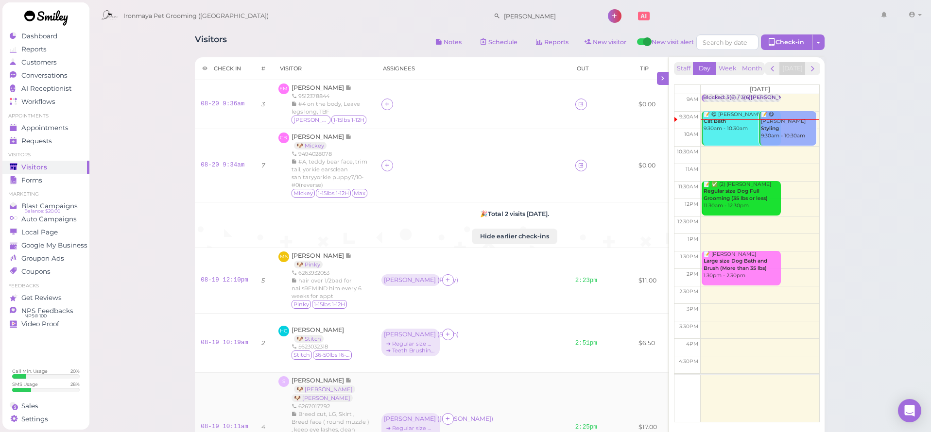
scroll to position [66, 0]
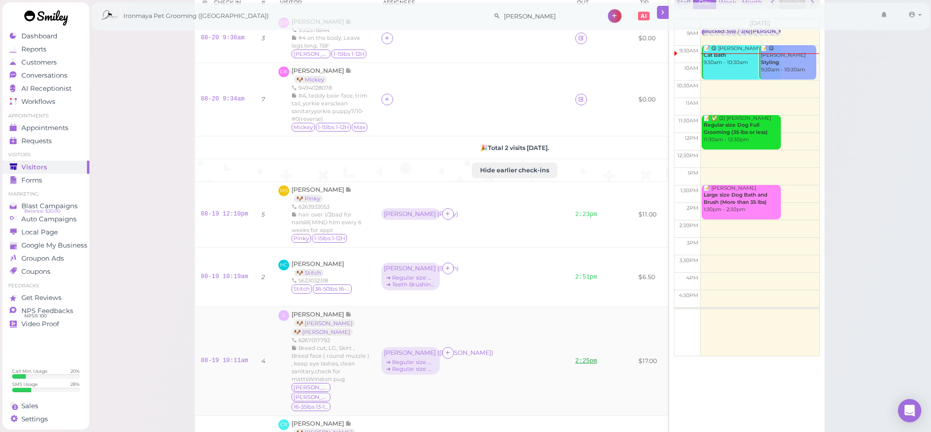
click at [575, 362] on link "2:25pm" at bounding box center [586, 361] width 22 height 7
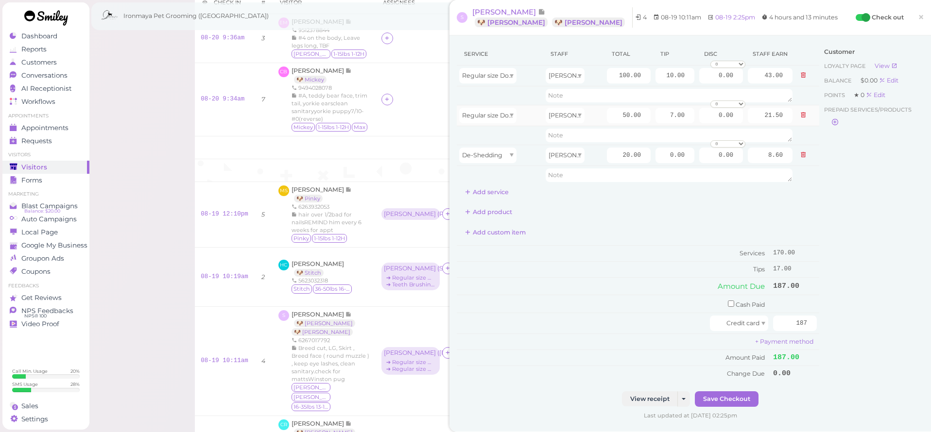
click at [597, 111] on div "[PERSON_NAME]" at bounding box center [573, 116] width 56 height 16
click at [920, 15] on span "×" at bounding box center [920, 17] width 6 height 14
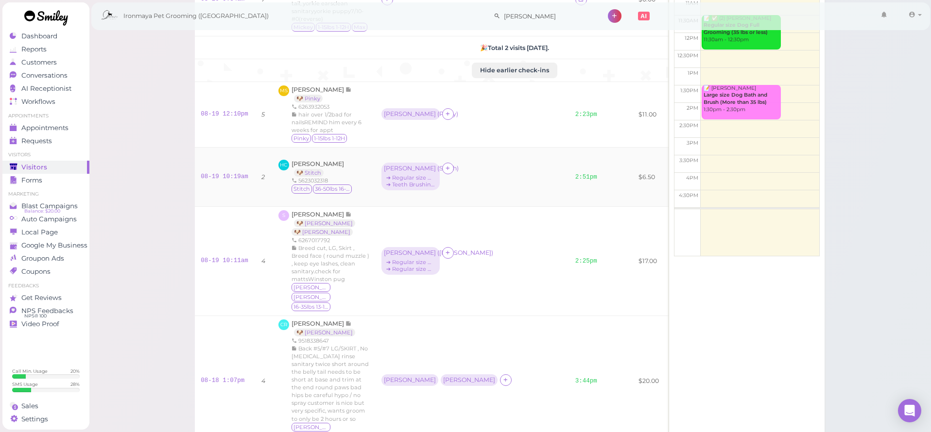
scroll to position [164, 0]
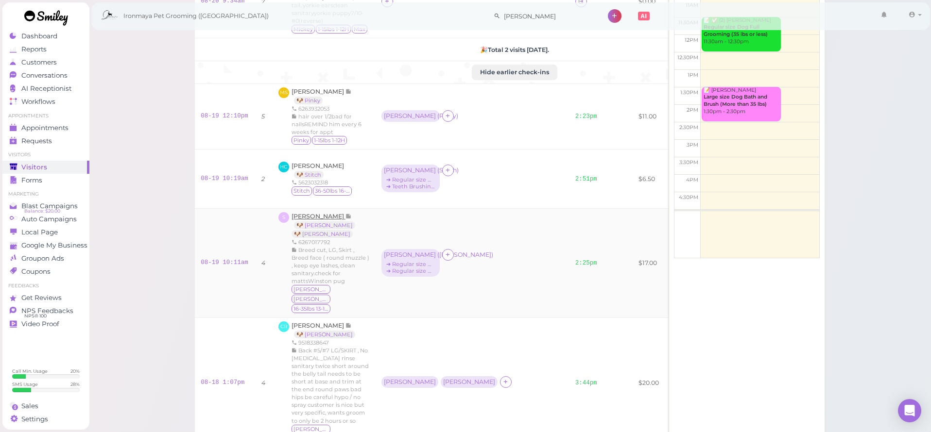
click at [322, 220] on span "[PERSON_NAME]" at bounding box center [318, 216] width 54 height 7
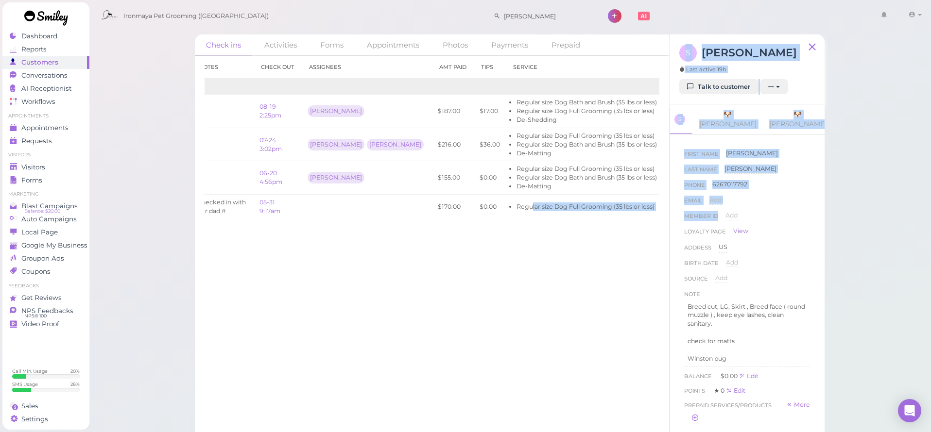
scroll to position [0, 56]
drag, startPoint x: 508, startPoint y: 203, endPoint x: 676, endPoint y: 214, distance: 167.9
click at [676, 214] on div "Check ins Activities Forms Appointments Photos Payments Prepaid Check in Notes …" at bounding box center [509, 240] width 629 height 413
click at [688, 204] on link "View receipt" at bounding box center [708, 206] width 40 height 7
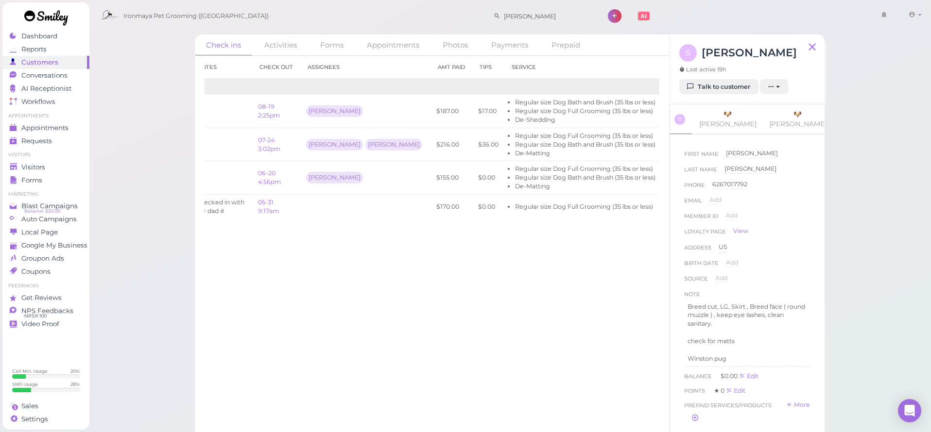
click at [154, 213] on div "Check ins Activities Forms Appointments Photos Payments Prepaid Check in Notes …" at bounding box center [510, 224] width 842 height 448
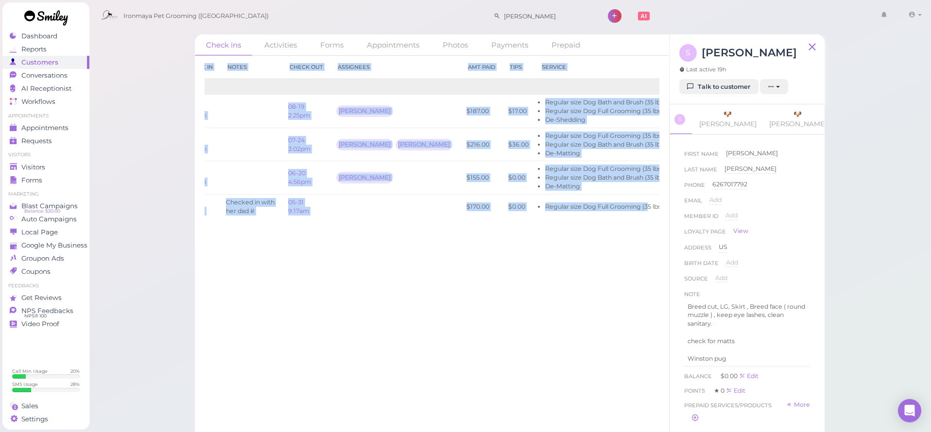
scroll to position [0, 0]
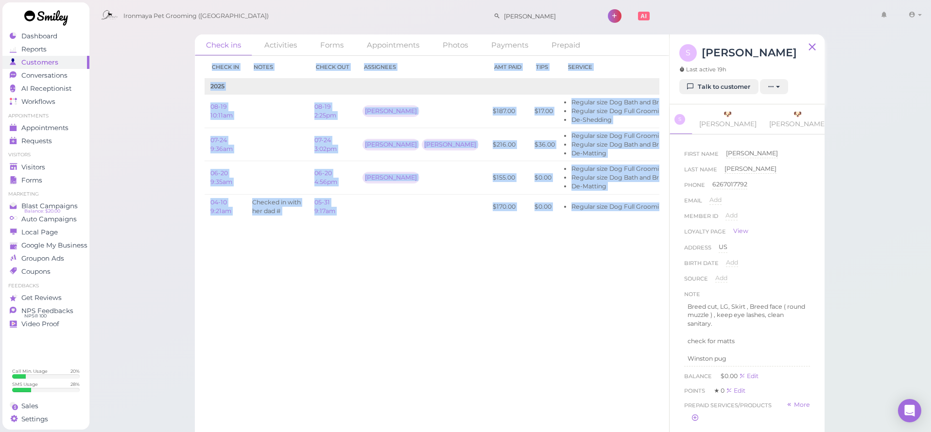
drag, startPoint x: 540, startPoint y: 202, endPoint x: 186, endPoint y: 193, distance: 353.7
click at [175, 194] on div "Check ins Activities Forms Appointments Photos Payments Prepaid Check in Notes …" at bounding box center [510, 224] width 842 height 448
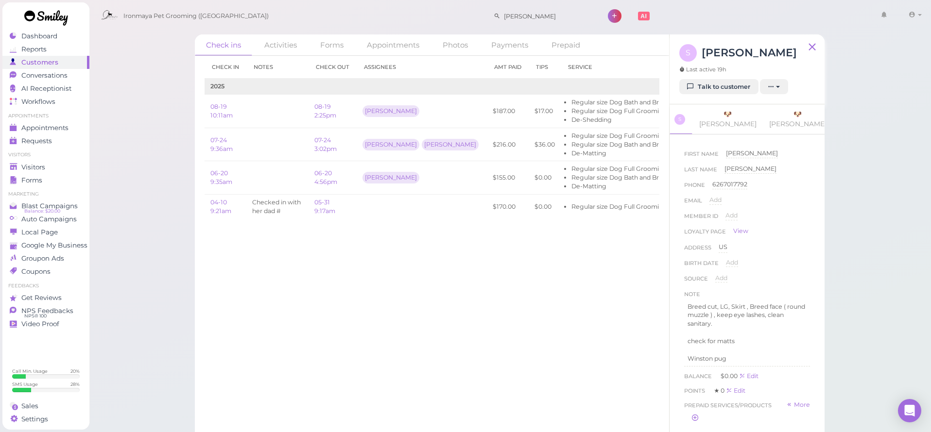
click at [256, 286] on div "Check in Notes Check out Assignees Amt Paid Tips Service 2025 08-19 10:11am 08-…" at bounding box center [432, 244] width 474 height 376
click at [42, 169] on span "Visitors" at bounding box center [33, 167] width 24 height 8
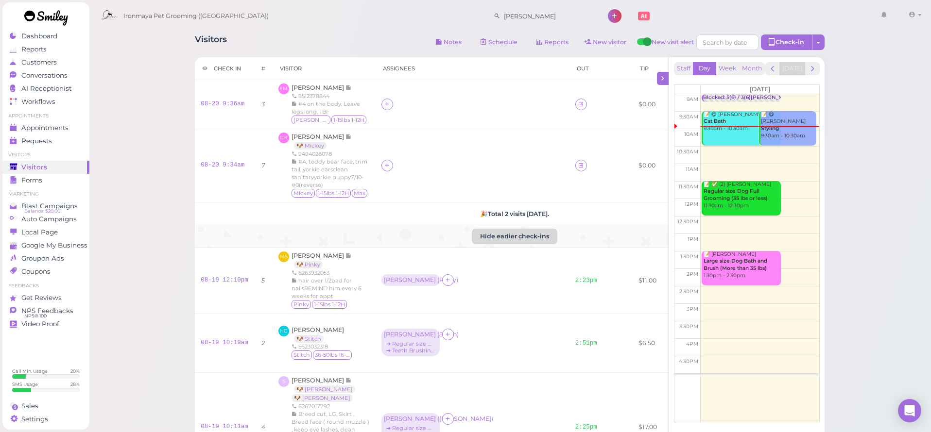
click at [472, 244] on button "Hide earlier check-ins" at bounding box center [514, 237] width 85 height 16
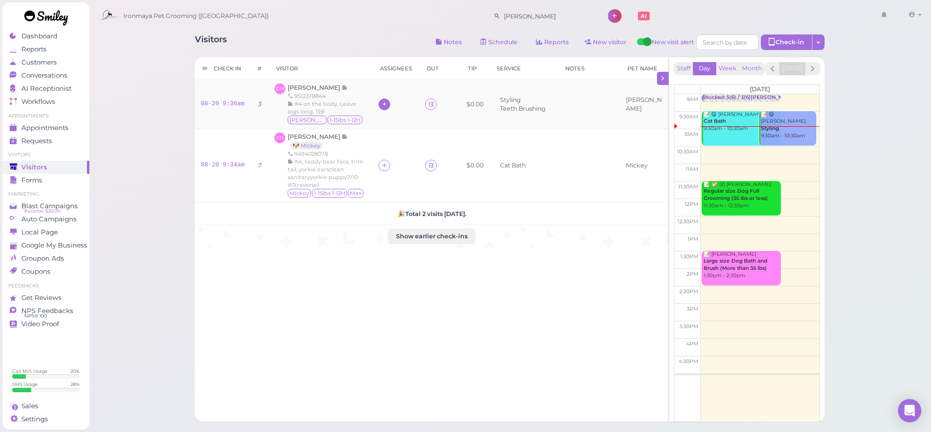
click at [388, 104] on icon at bounding box center [384, 104] width 6 height 7
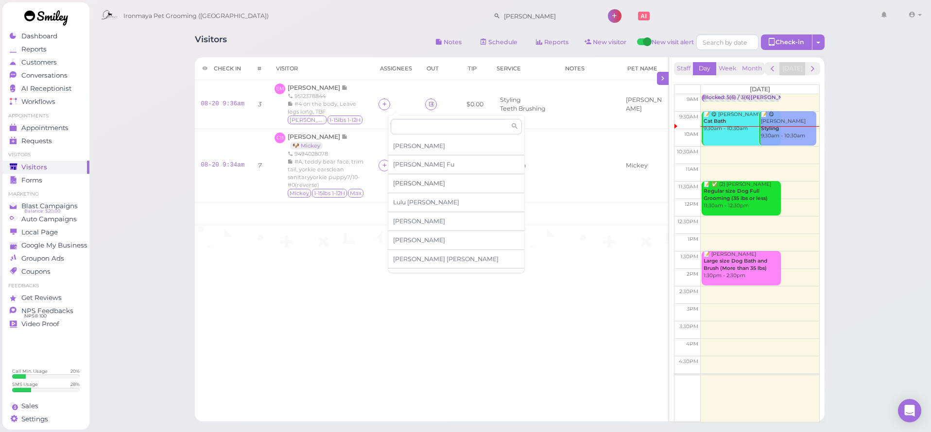
click at [405, 182] on span "[PERSON_NAME]" at bounding box center [419, 183] width 52 height 7
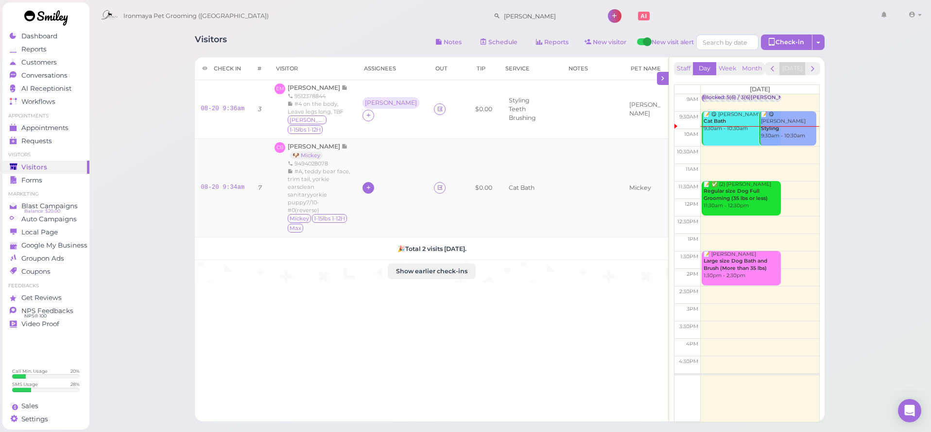
click at [374, 182] on div at bounding box center [368, 188] width 12 height 12
click at [425, 312] on span "[PERSON_NAME]" at bounding box center [445, 315] width 105 height 7
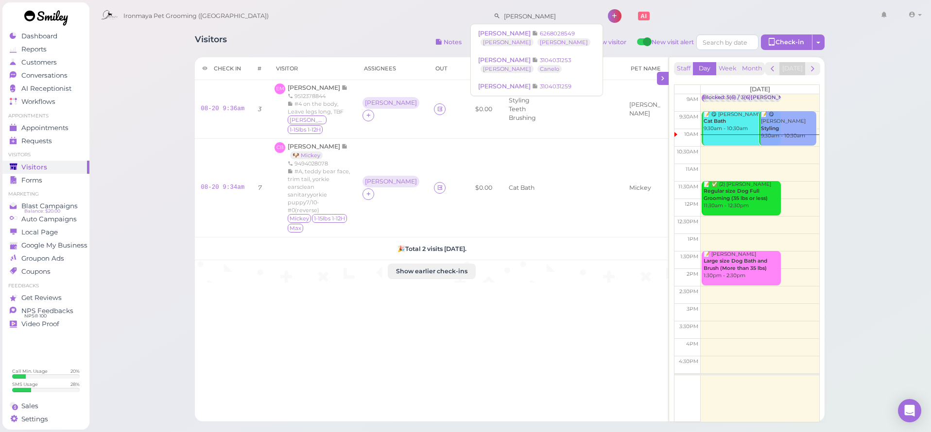
drag, startPoint x: 520, startPoint y: 15, endPoint x: 347, endPoint y: 8, distance: 172.5
click at [347, 8] on div "Ironmaya Pet Grooming ([GEOGRAPHIC_DATA]) [PERSON_NAME] 1 Account" at bounding box center [510, 16] width 829 height 28
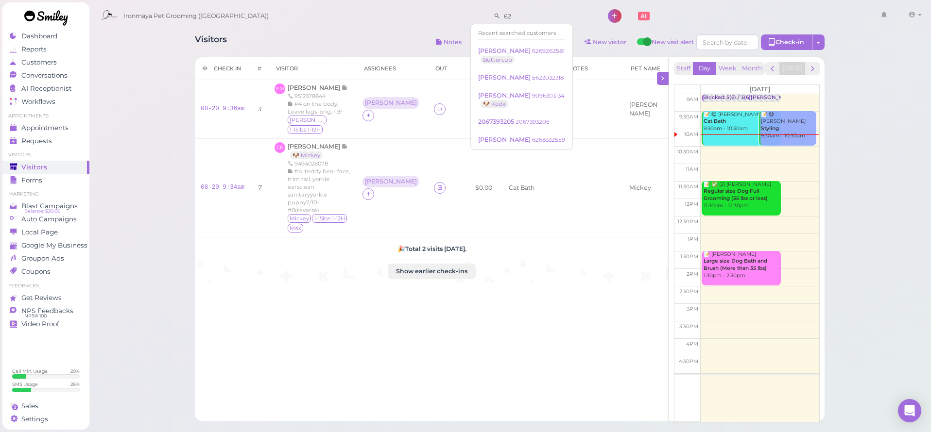
type input "6"
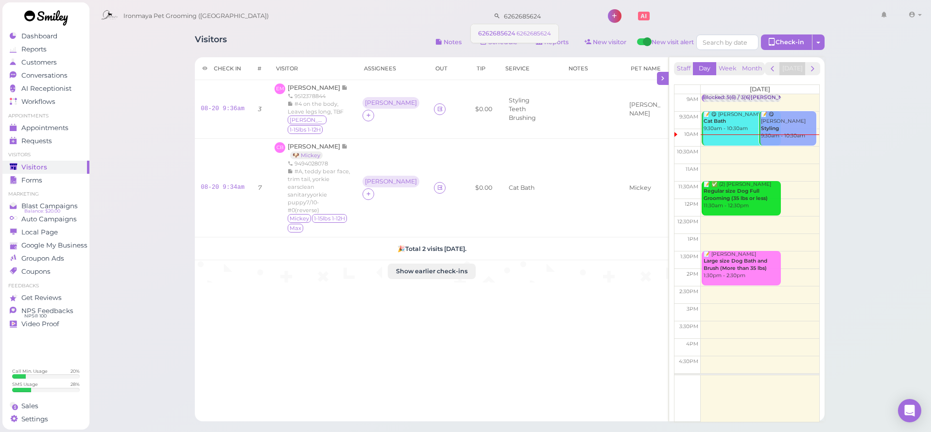
type input "6262685624"
click at [521, 35] on small "6262685624" at bounding box center [533, 33] width 34 height 7
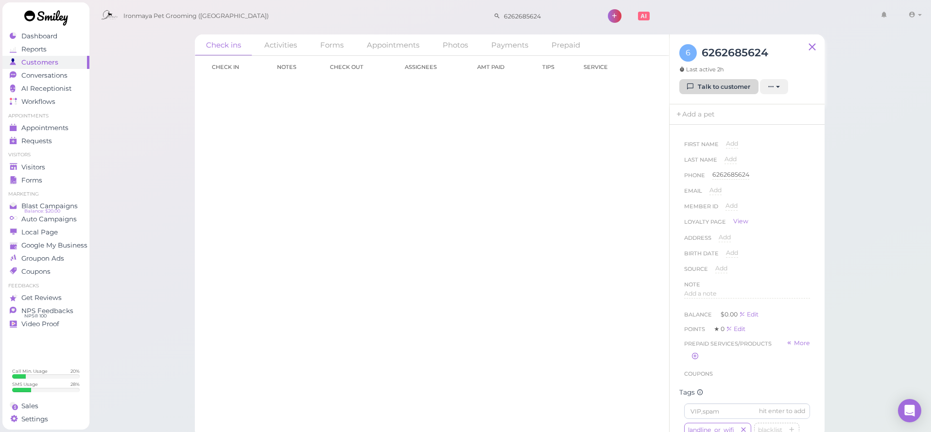
click at [704, 85] on link "Talk to customer" at bounding box center [718, 87] width 79 height 16
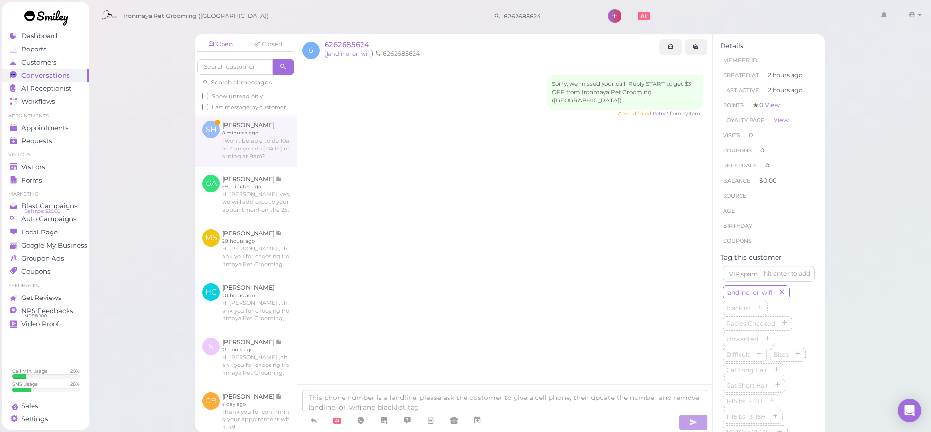
click at [287, 144] on link at bounding box center [246, 140] width 102 height 53
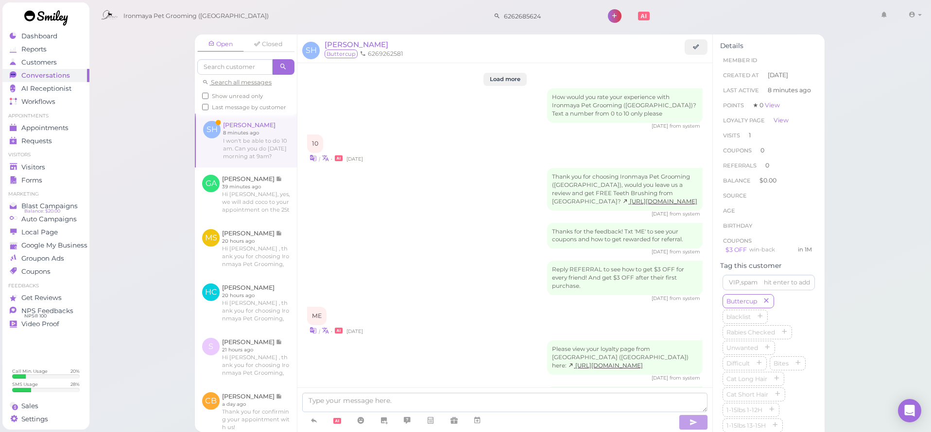
scroll to position [1047, 0]
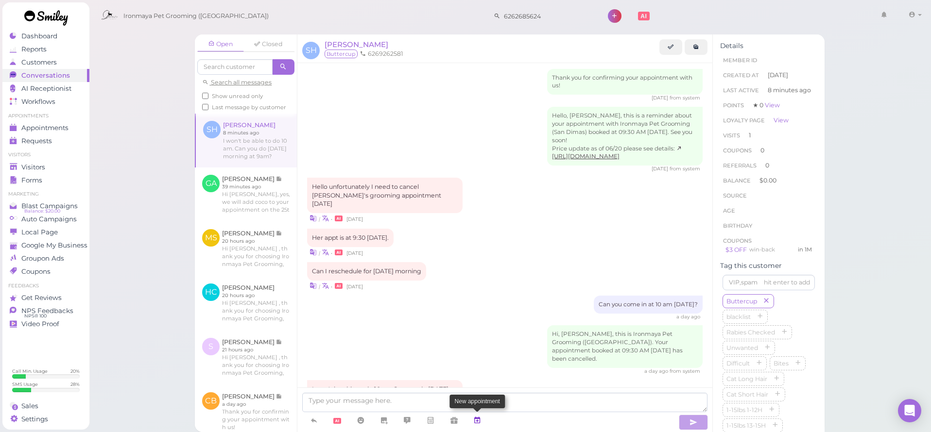
click at [479, 420] on icon at bounding box center [477, 421] width 8 height 10
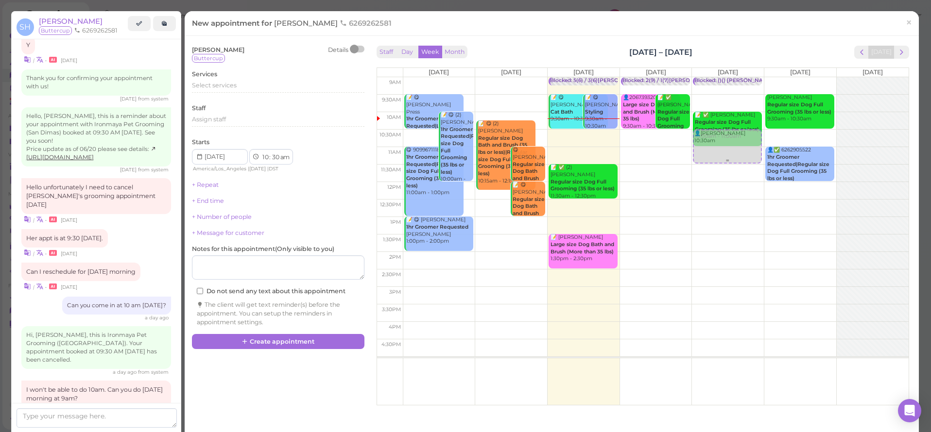
drag, startPoint x: 579, startPoint y: 151, endPoint x: 713, endPoint y: 150, distance: 133.6
click at [713, 77] on tr "📝 😋 [PERSON_NAME] Press 1hr Groomer Requested|Large size Dog Full Grooming (Mor…" at bounding box center [642, 77] width 531 height 0
type input "[DATE]"
drag, startPoint x: 751, startPoint y: 144, endPoint x: 754, endPoint y: 127, distance: 17.2
click at [754, 77] on div "👤[PERSON_NAME] 10:30am Blocked: ()() [PERSON_NAME] Lulu [PERSON_NAME] • [PERSON…" at bounding box center [728, 77] width 72 height 0
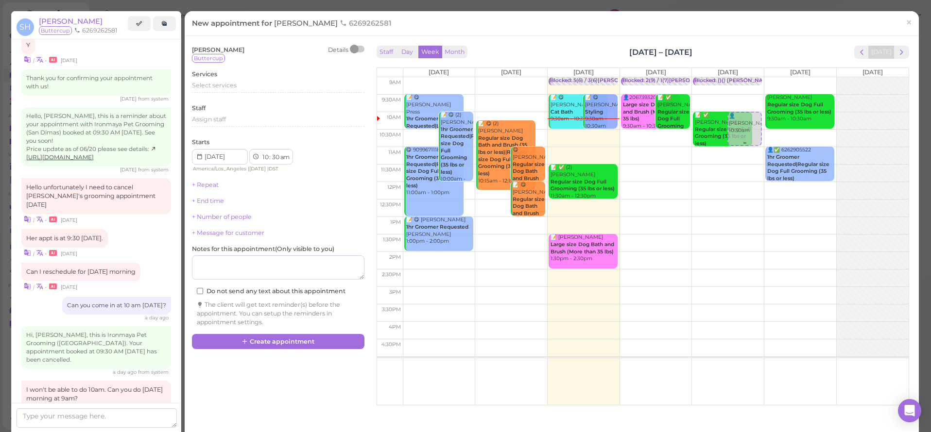
select select "00"
click at [199, 85] on span "Select services" at bounding box center [214, 85] width 45 height 7
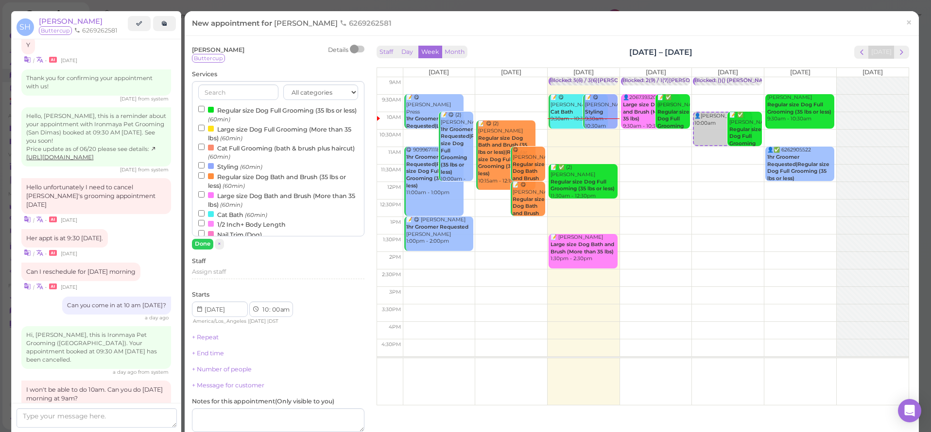
click at [220, 112] on label "Regular size Dog Full Grooming (35 lbs or less) (60min)" at bounding box center [278, 114] width 160 height 19
click at [204, 112] on input "Regular size Dog Full Grooming (35 lbs or less) (60min)" at bounding box center [201, 109] width 6 height 6
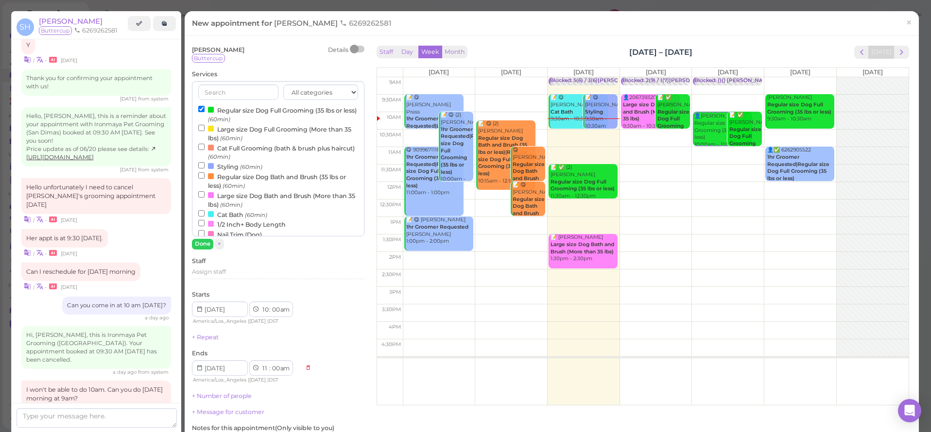
click at [206, 244] on button "Done" at bounding box center [202, 244] width 21 height 10
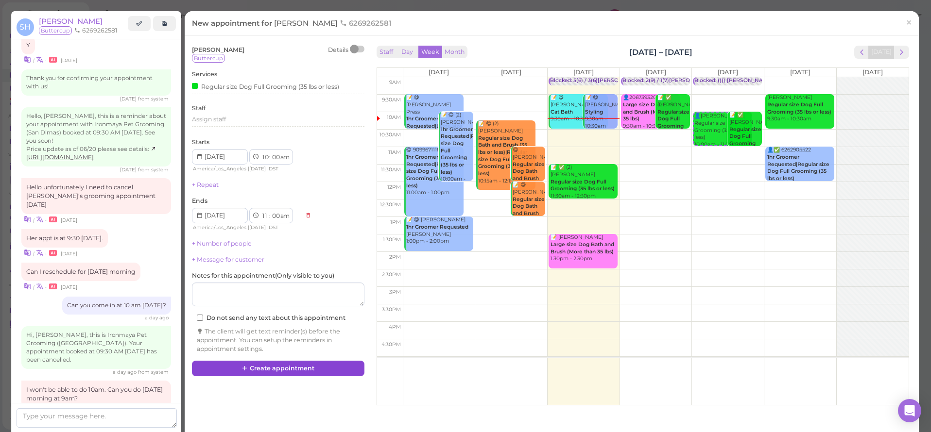
click at [299, 366] on button "Create appointment" at bounding box center [278, 369] width 172 height 16
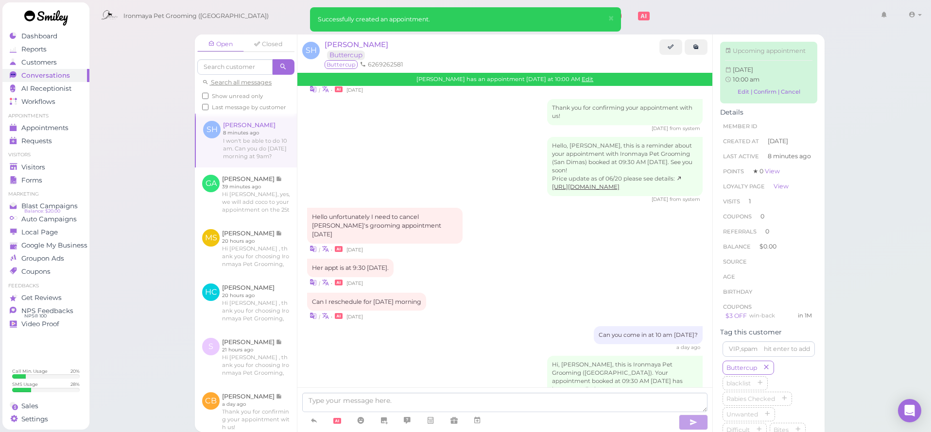
scroll to position [1142, 0]
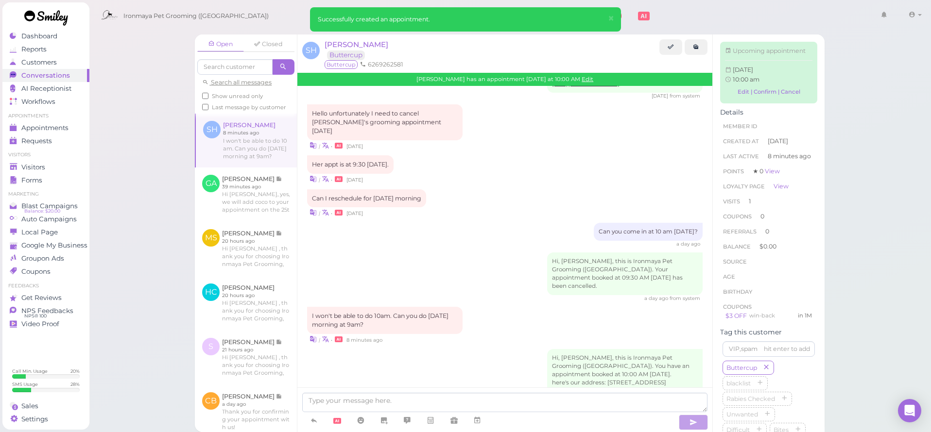
drag, startPoint x: 608, startPoint y: 18, endPoint x: 587, endPoint y: 18, distance: 21.4
click at [608, 18] on span "×" at bounding box center [611, 19] width 6 height 14
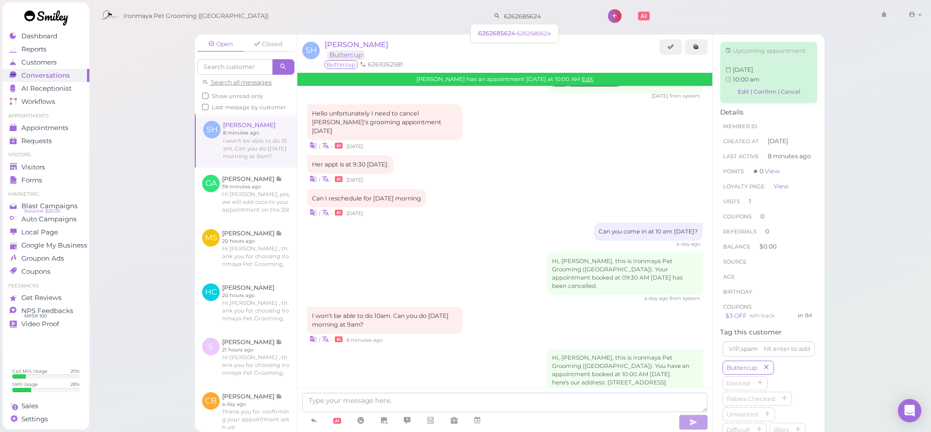
drag, startPoint x: 534, startPoint y: 17, endPoint x: 428, endPoint y: 4, distance: 107.1
click at [428, 4] on div "Ironmaya Pet Grooming ([GEOGRAPHIC_DATA]) 6262685624 1 Account" at bounding box center [510, 16] width 829 height 28
type input "909461"
click at [57, 129] on span "Appointments" at bounding box center [44, 128] width 47 height 8
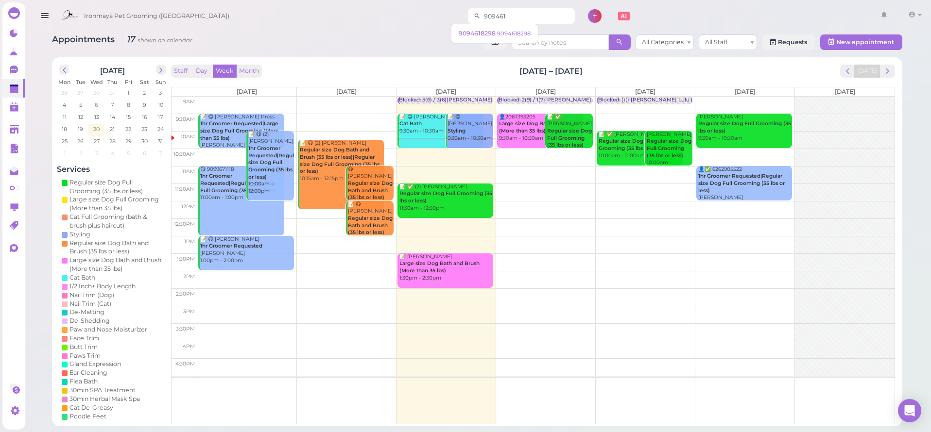
click at [502, 16] on input "909461" at bounding box center [527, 16] width 94 height 16
click at [495, 34] on span "9094618298" at bounding box center [478, 33] width 38 height 7
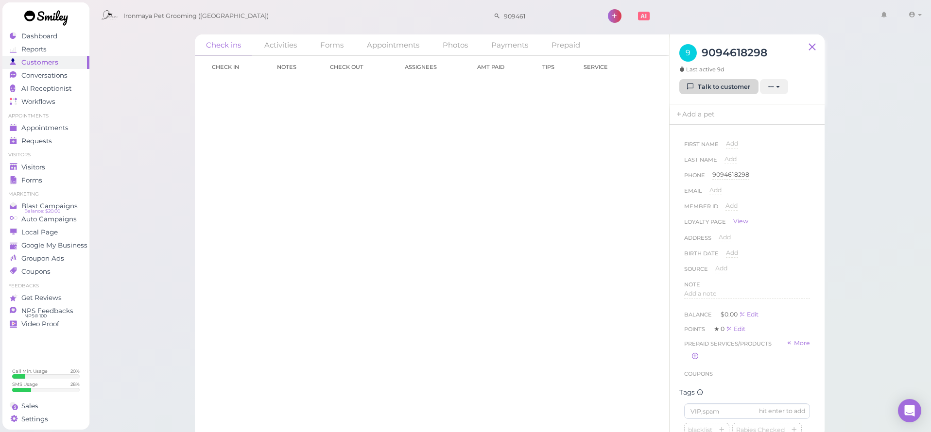
click at [702, 90] on link "Talk to customer" at bounding box center [718, 87] width 79 height 16
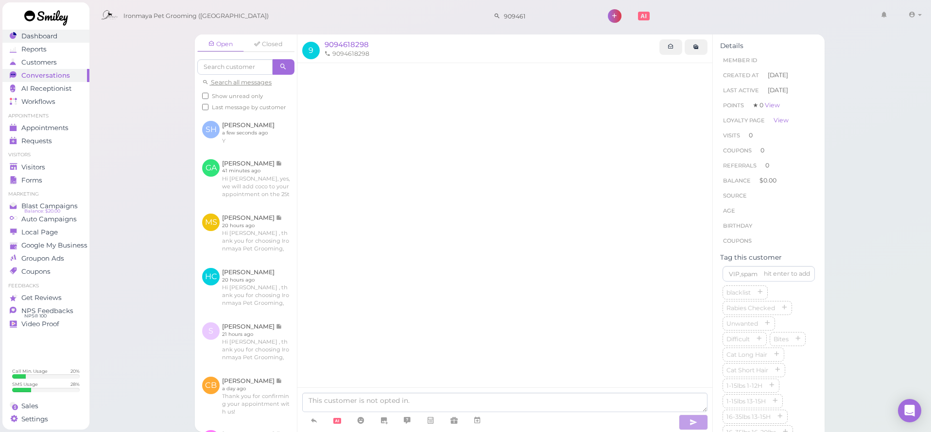
click at [47, 41] on link "Dashboard" at bounding box center [45, 36] width 87 height 13
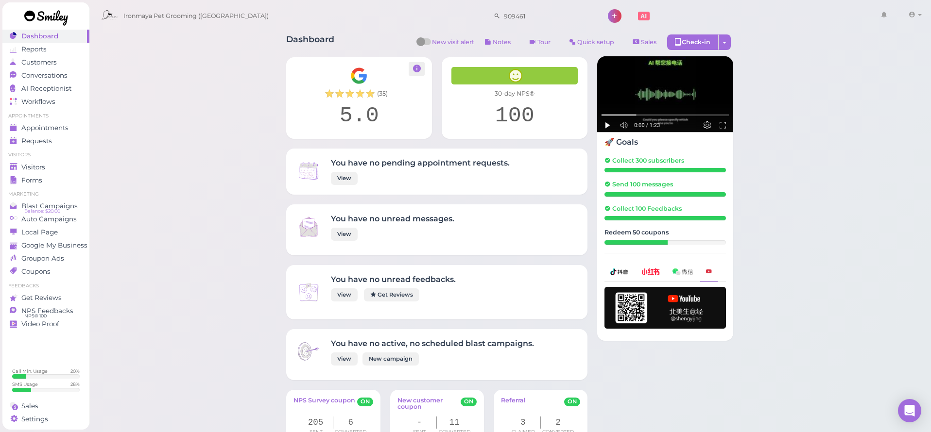
click at [358, 114] on div "5.0" at bounding box center [359, 116] width 126 height 26
click at [371, 86] on div "( 35 ) 5.0" at bounding box center [359, 98] width 126 height 62
drag, startPoint x: 381, startPoint y: 94, endPoint x: 396, endPoint y: 94, distance: 14.6
click at [396, 94] on div "( 35 ) 5.0" at bounding box center [359, 98] width 126 height 62
click at [391, 96] on div "( 35 )" at bounding box center [359, 93] width 68 height 9
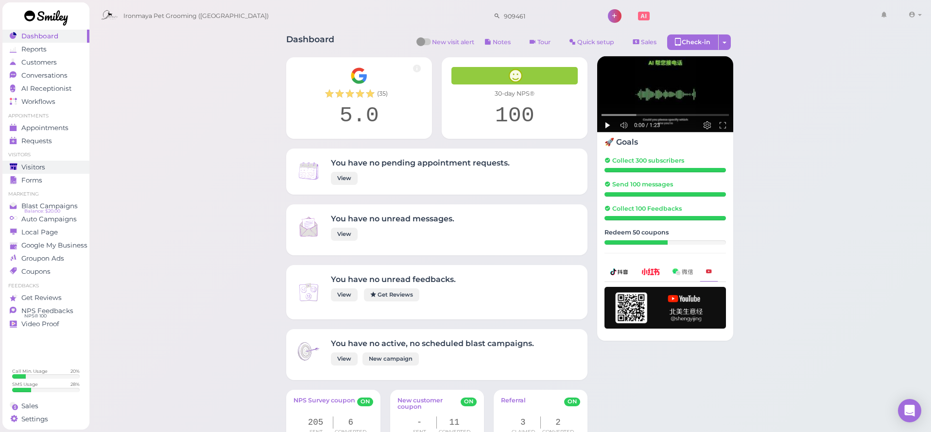
click at [48, 168] on div "Visitors" at bounding box center [45, 167] width 70 height 8
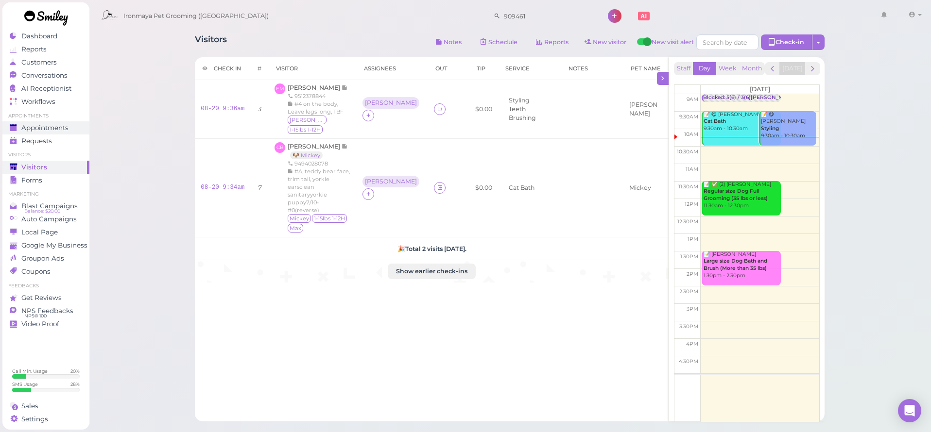
click at [65, 127] on span "Appointments" at bounding box center [44, 128] width 47 height 8
